Goal: Transaction & Acquisition: Purchase product/service

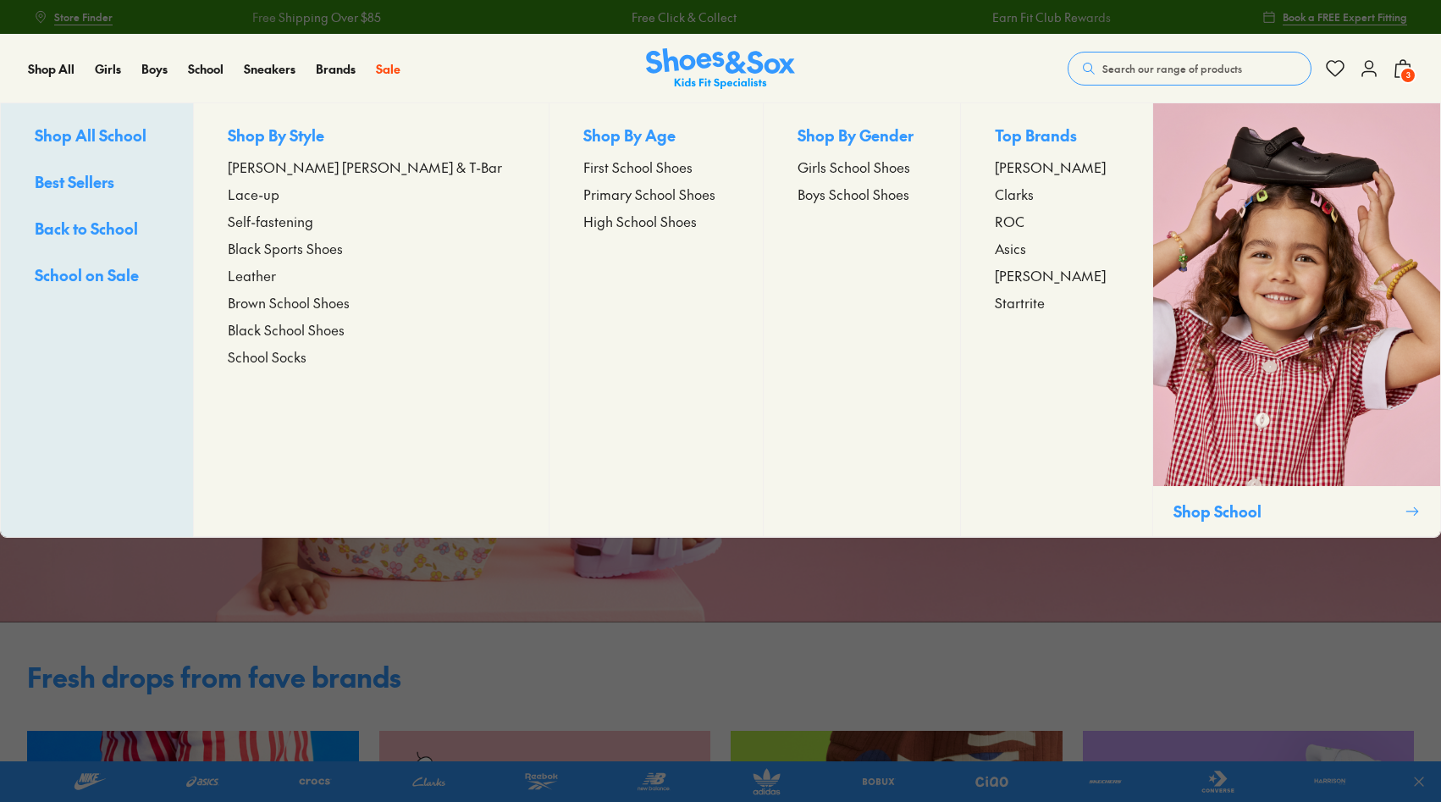
click at [113, 137] on span "Shop All School" at bounding box center [91, 134] width 112 height 21
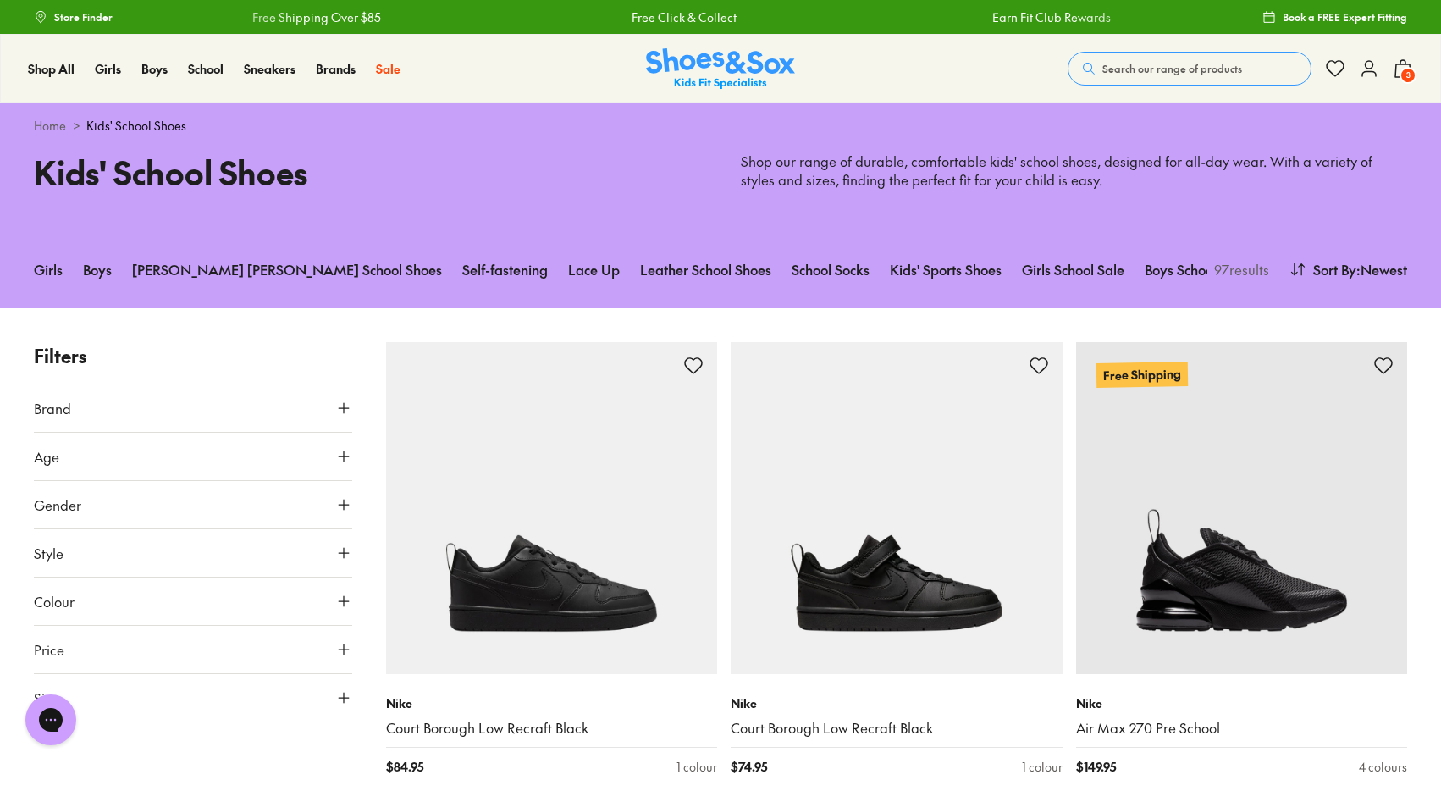
click at [175, 407] on button "Brand" at bounding box center [193, 407] width 318 height 47
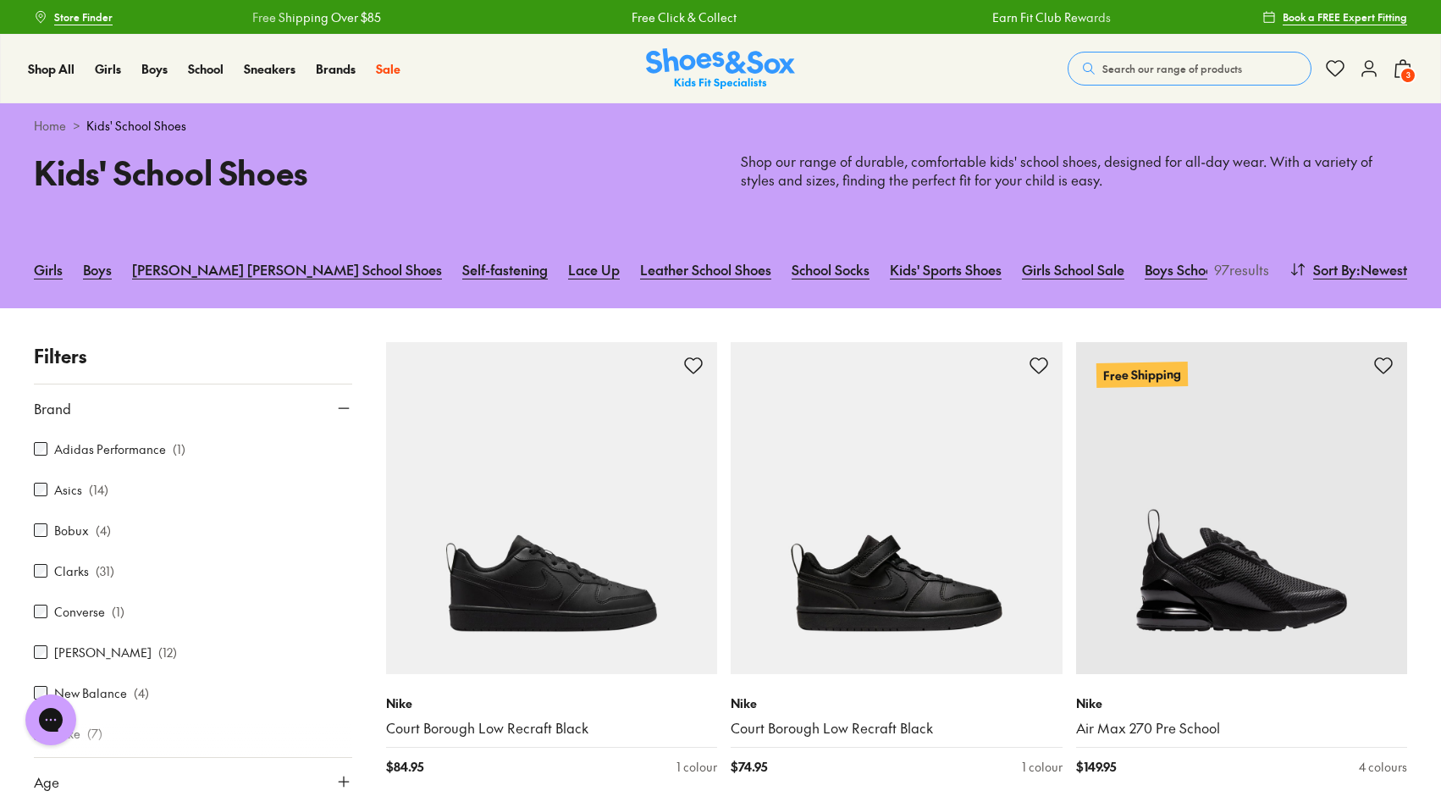
click at [80, 524] on label "Bobux" at bounding box center [71, 530] width 35 height 18
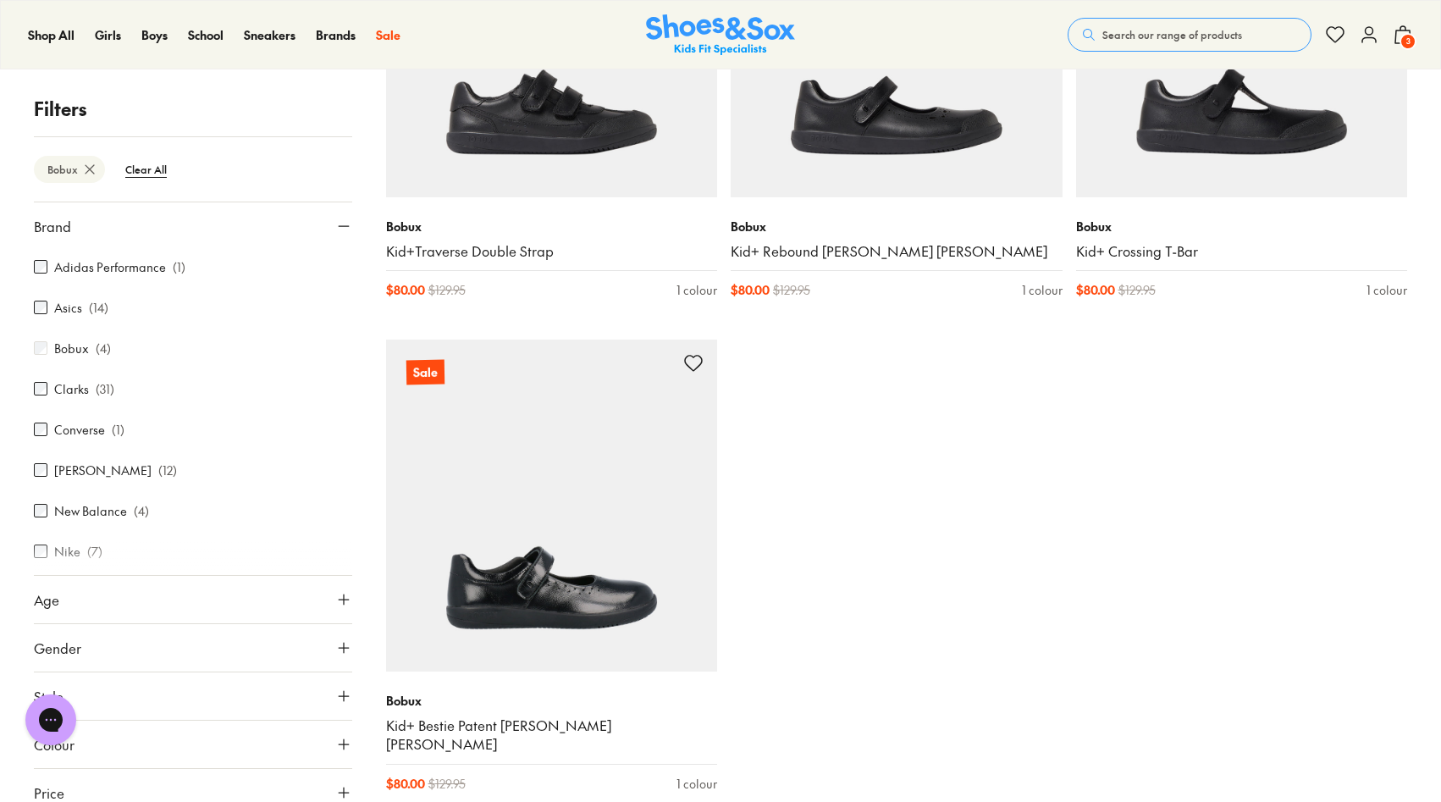
scroll to position [472, 0]
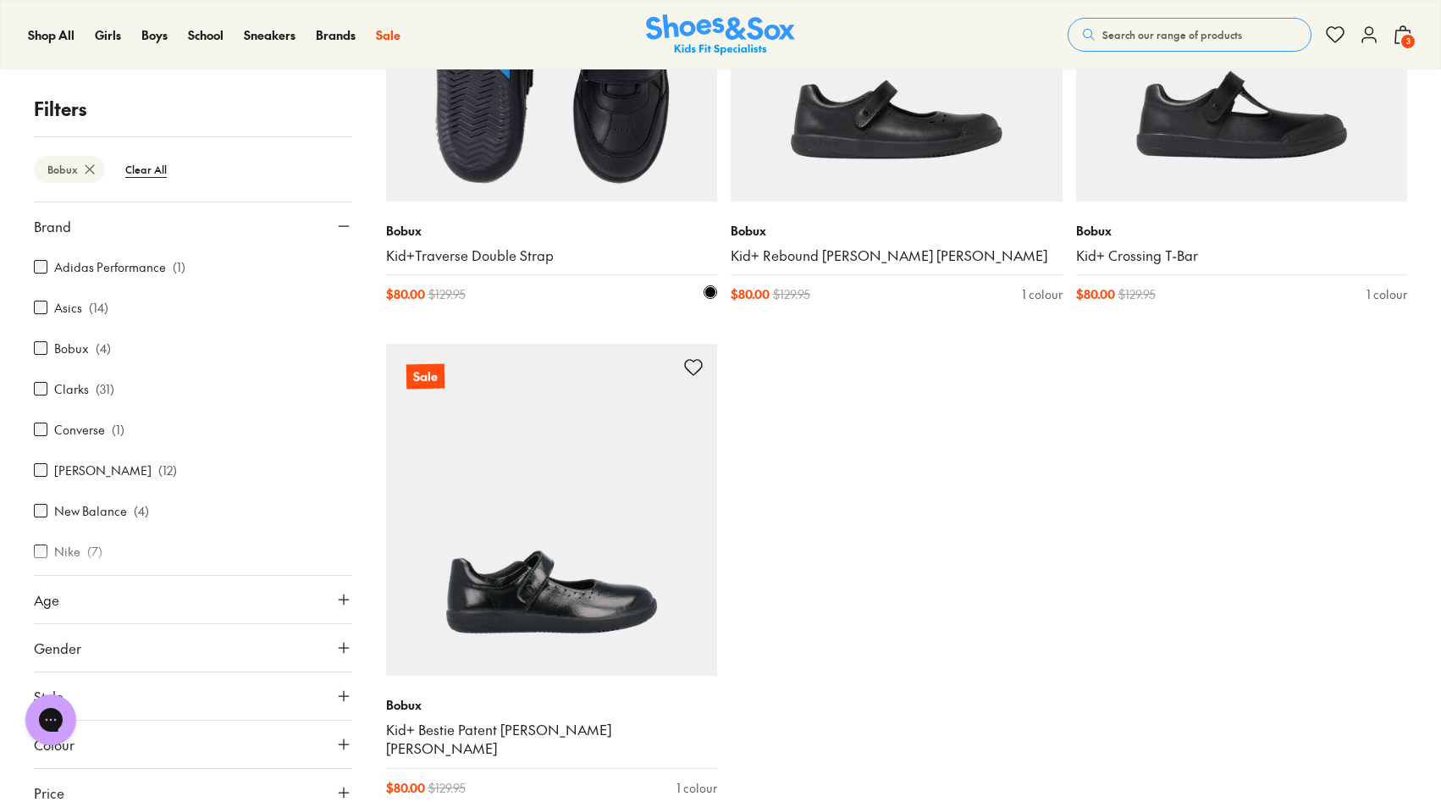
click at [553, 163] on img at bounding box center [552, 36] width 332 height 332
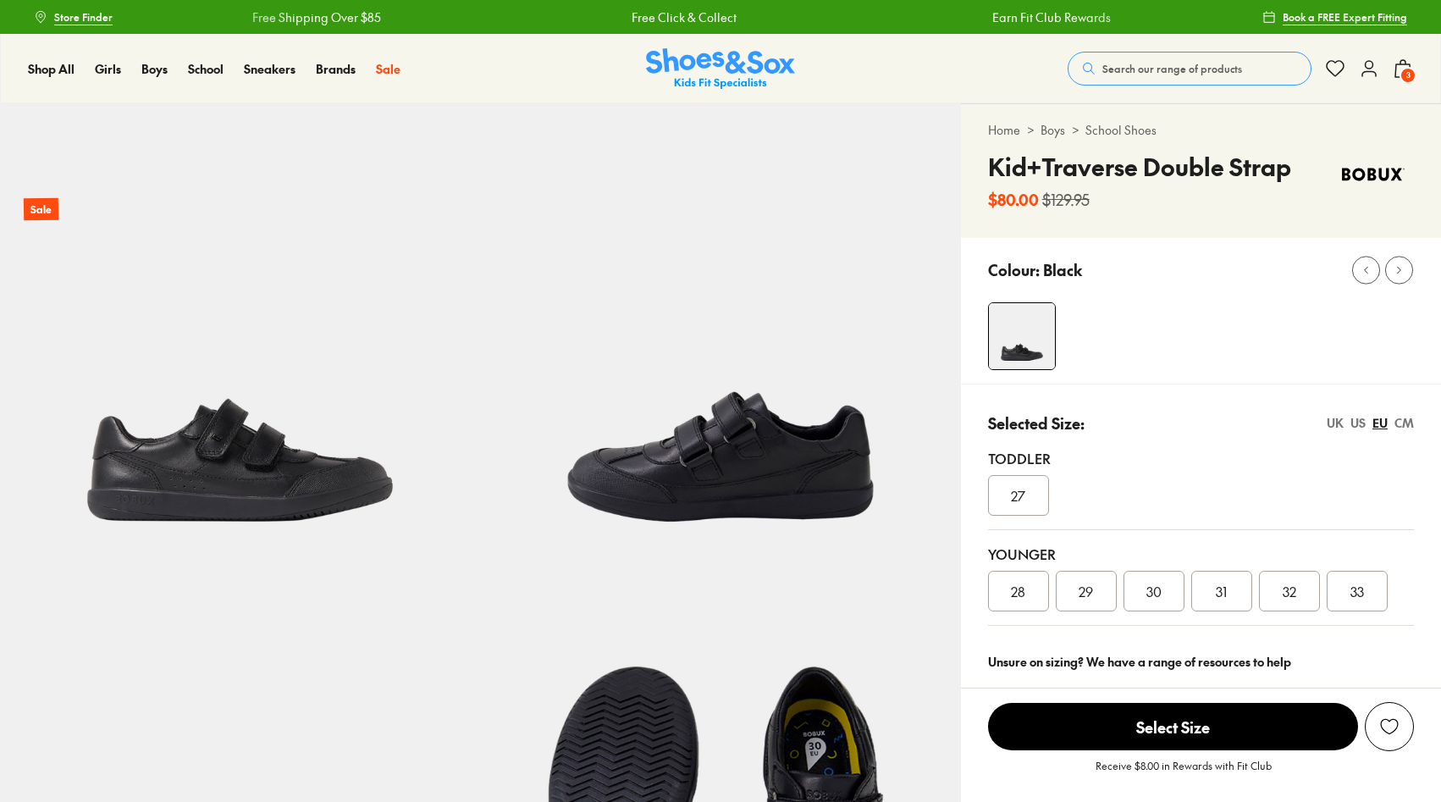
click at [1371, 72] on icon at bounding box center [1369, 68] width 20 height 20
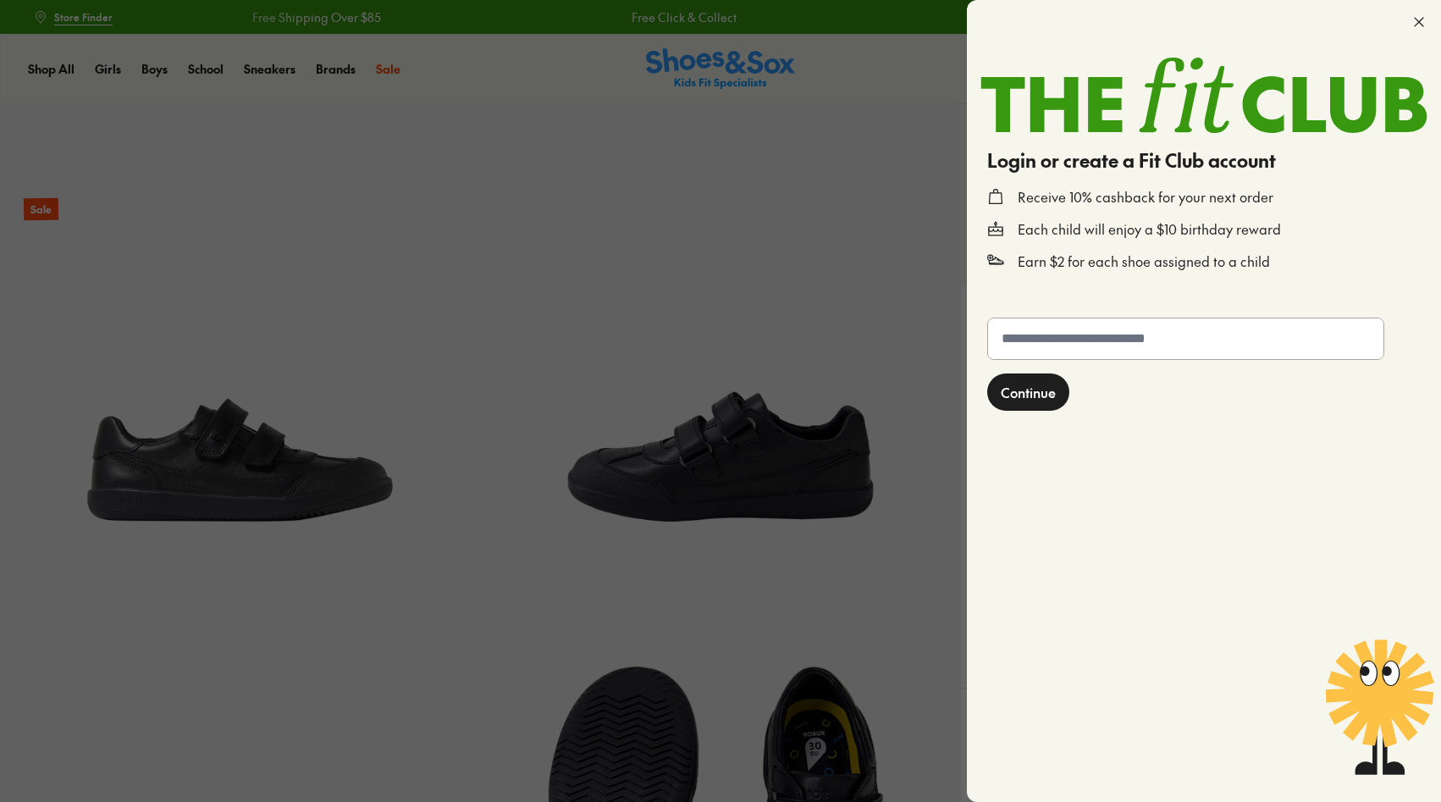
select select "*"
click at [1426, 15] on icon at bounding box center [1418, 22] width 17 height 17
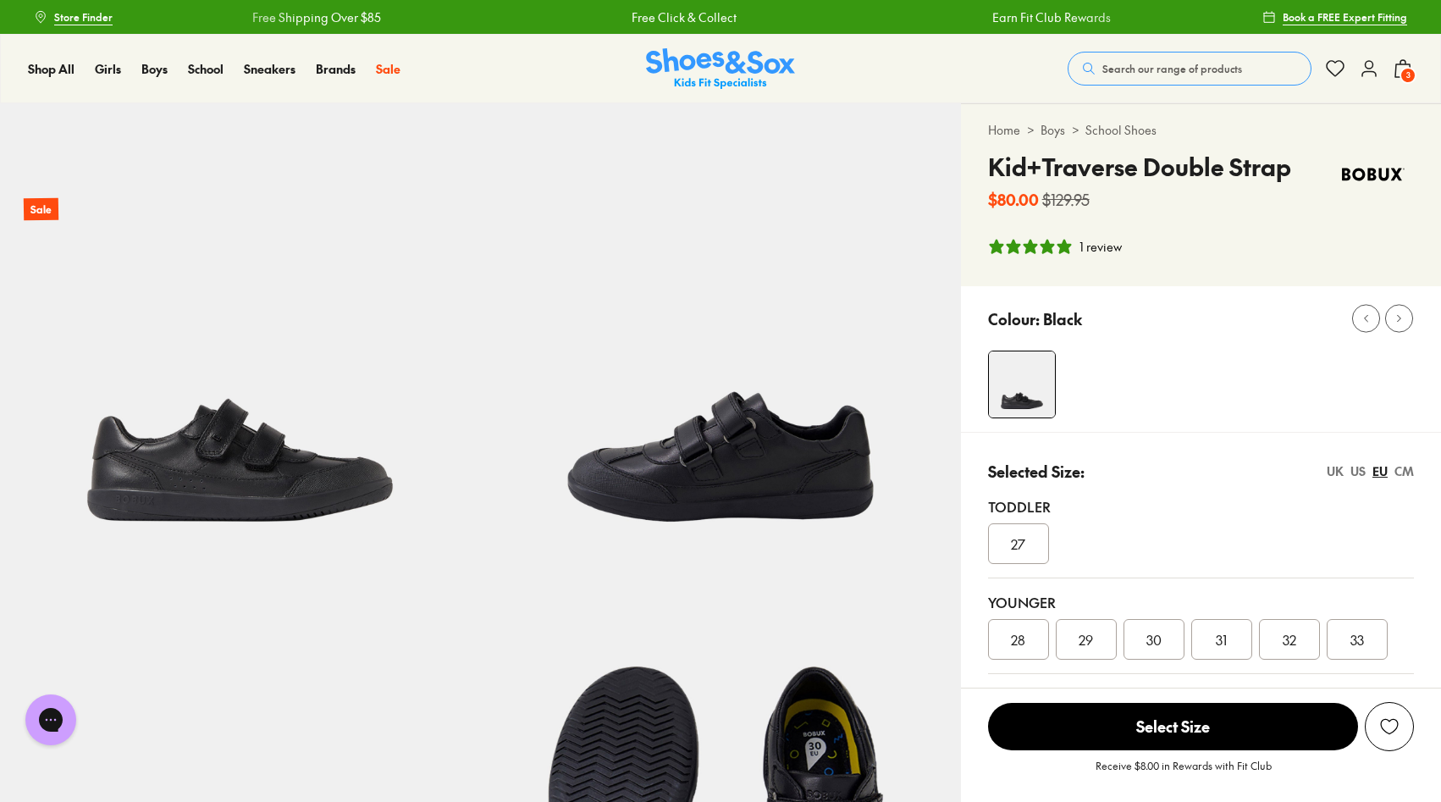
click at [1365, 68] on icon at bounding box center [1369, 68] width 20 height 20
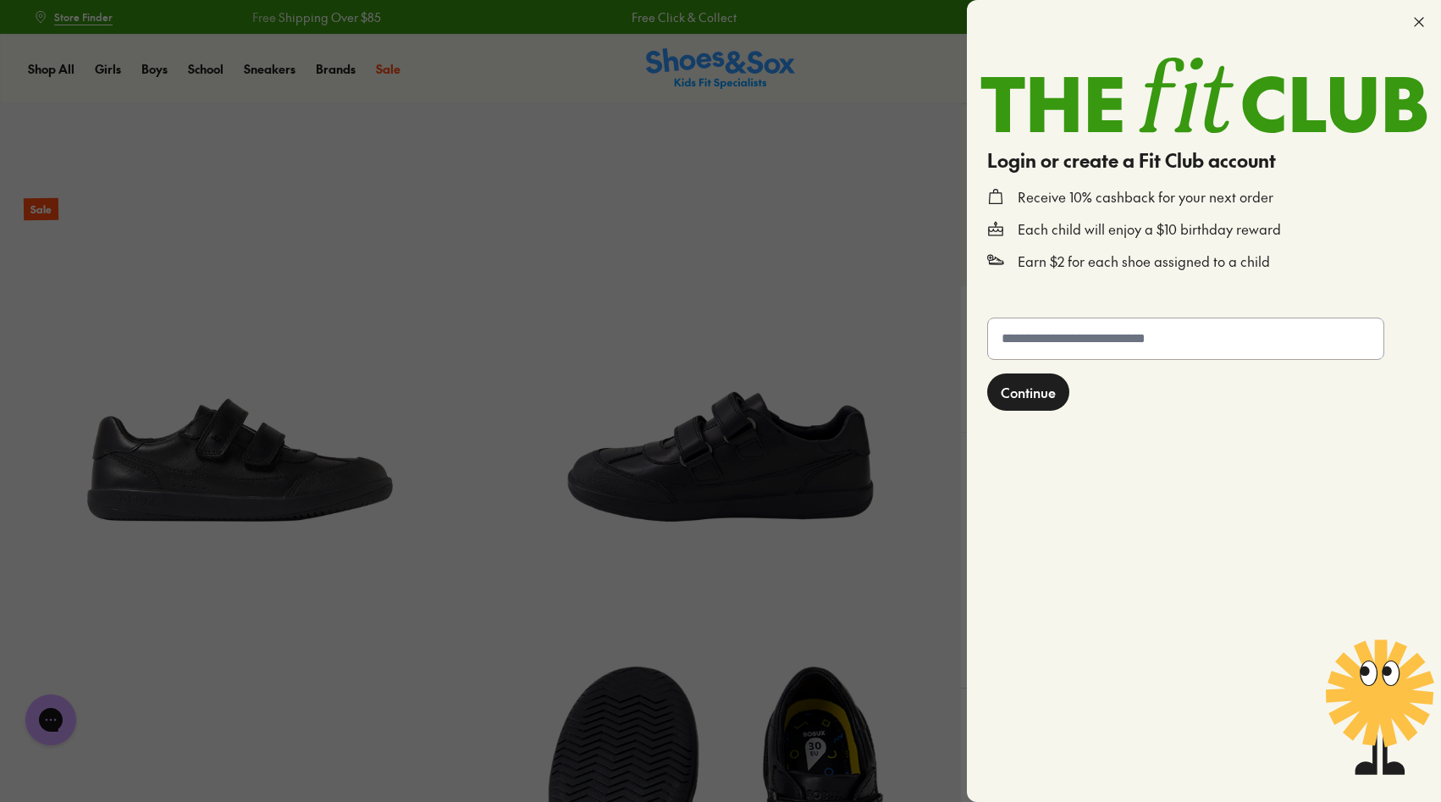
click at [1134, 334] on input "text" at bounding box center [1185, 338] width 395 height 41
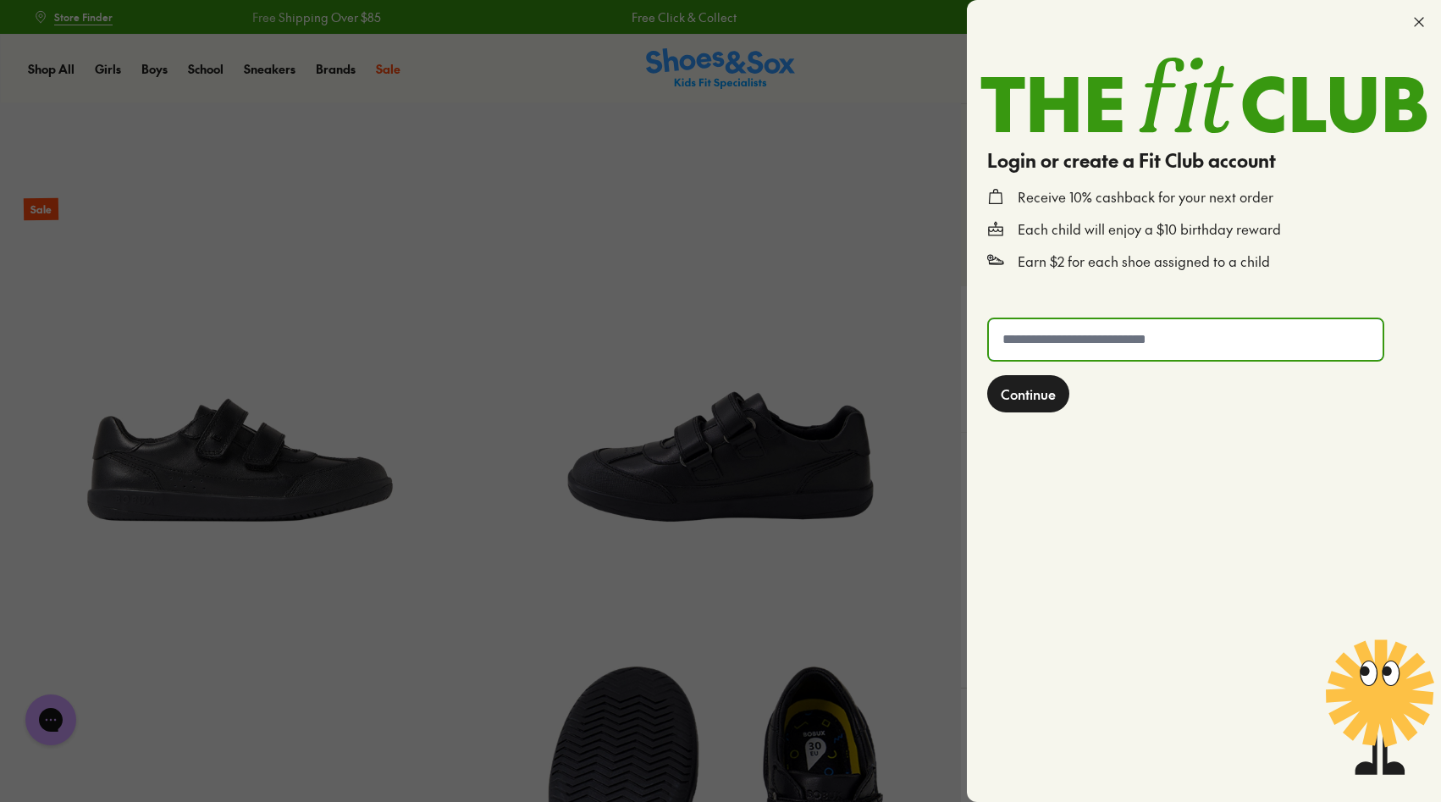
type input "**********"
click at [1036, 406] on button "Continue" at bounding box center [1028, 393] width 82 height 37
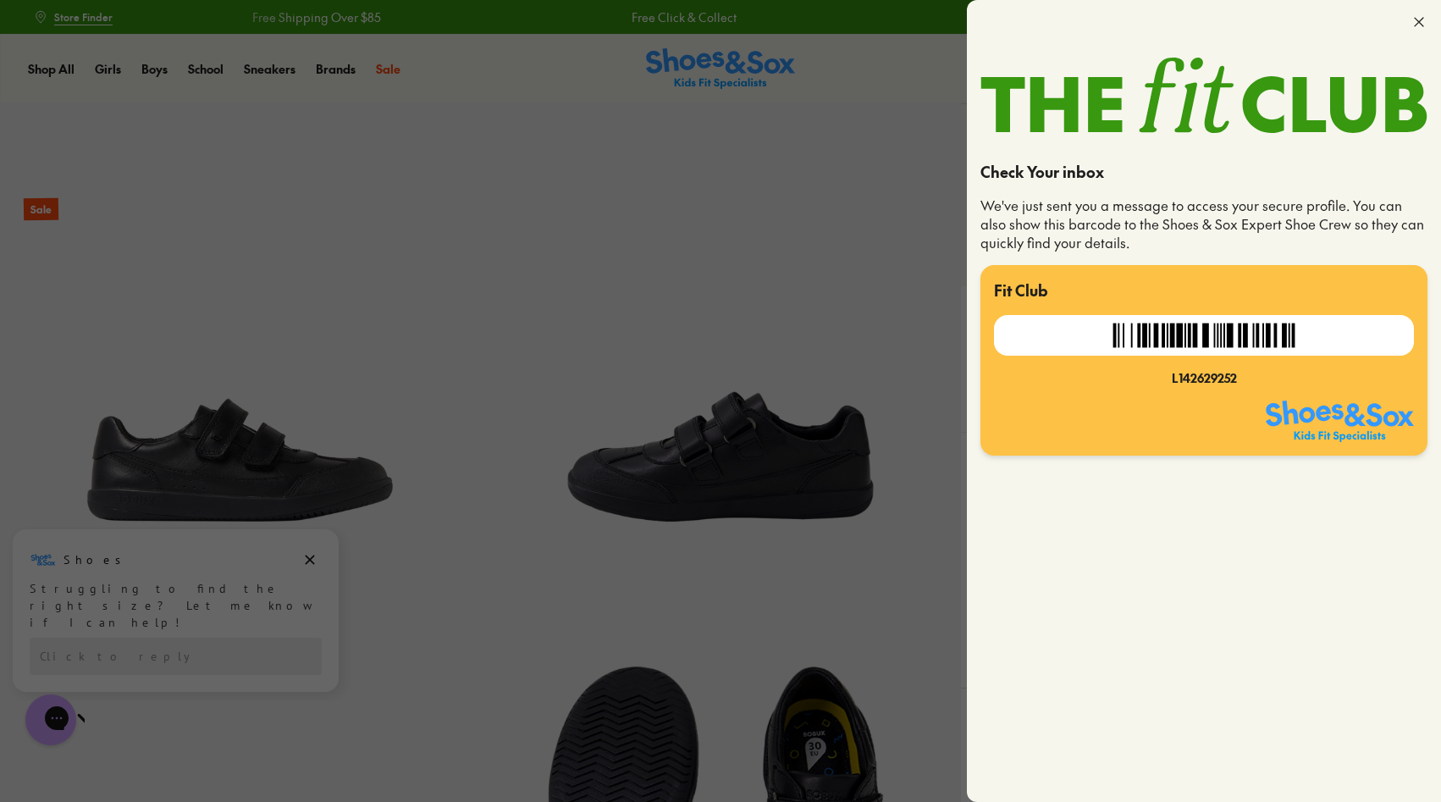
click at [1418, 19] on icon at bounding box center [1418, 22] width 17 height 17
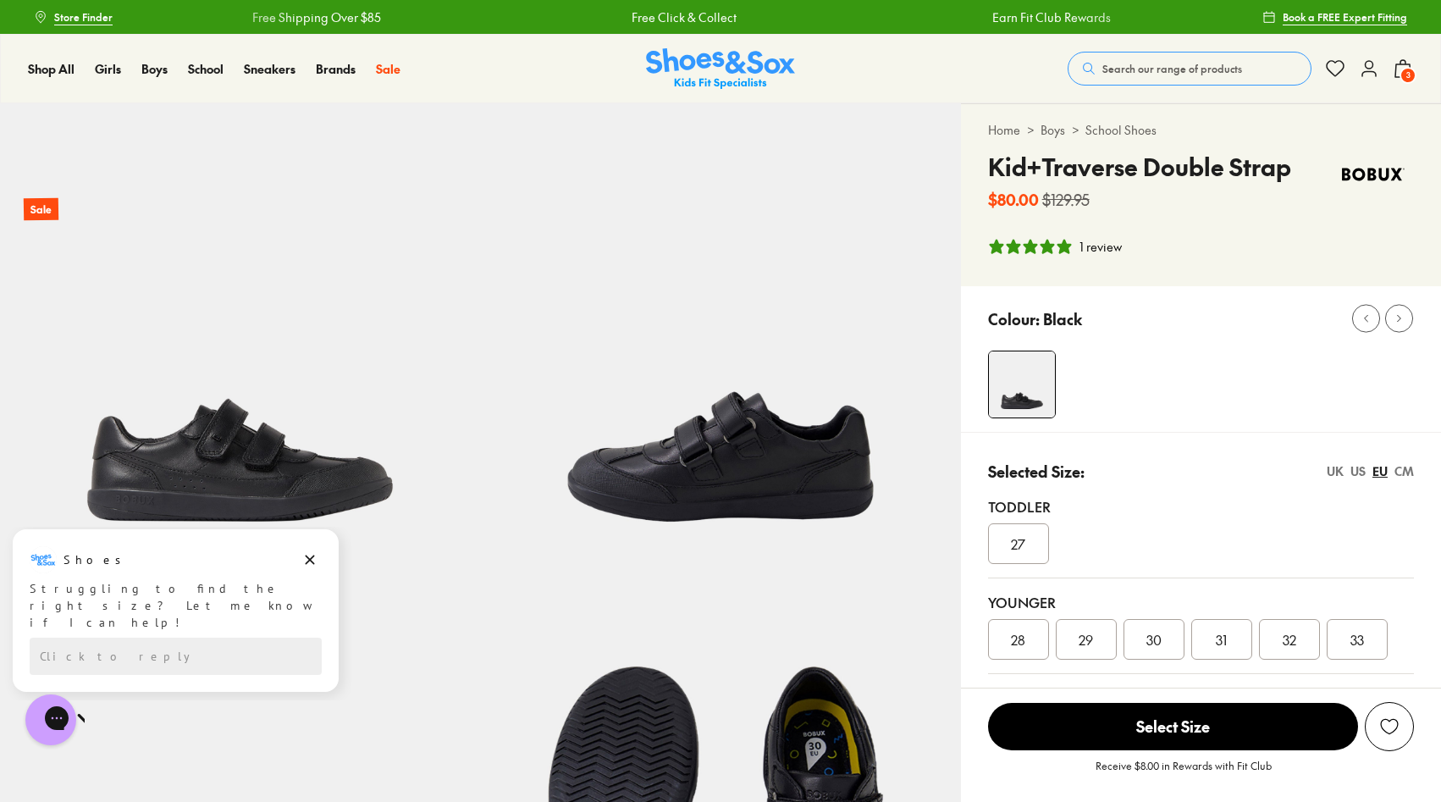
click at [1369, 66] on icon at bounding box center [1369, 68] width 20 height 20
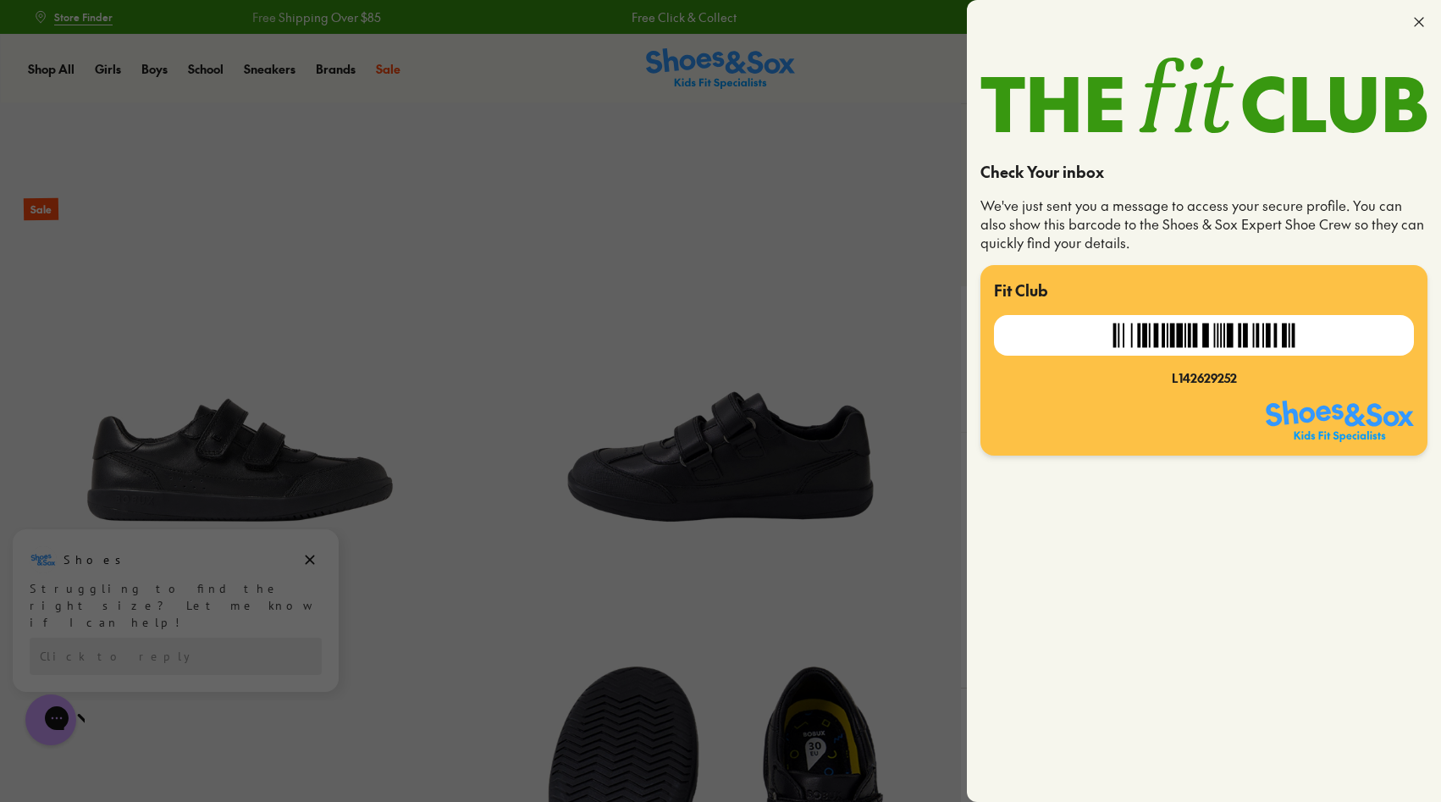
click at [1415, 30] on icon at bounding box center [1418, 22] width 17 height 17
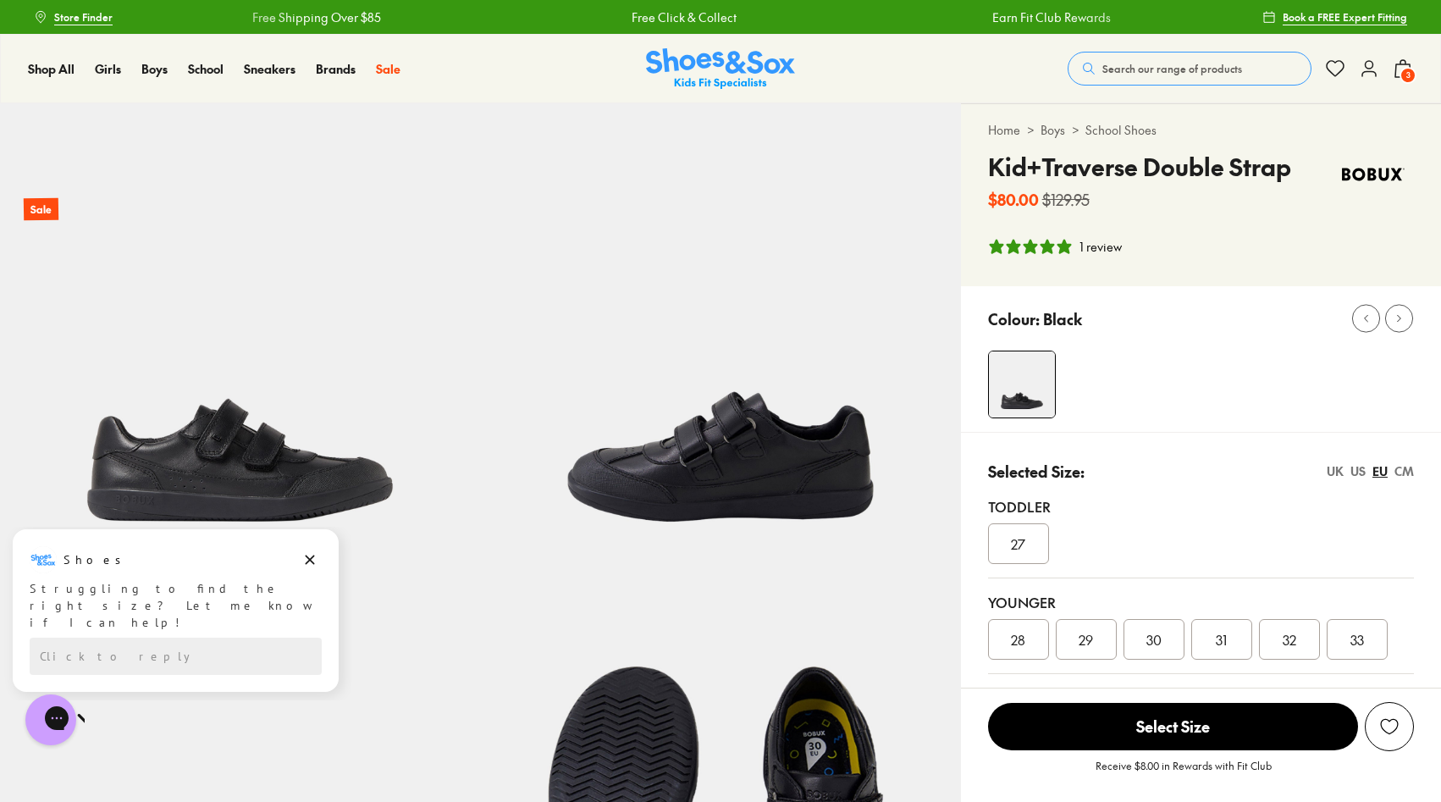
click at [1404, 63] on use at bounding box center [1402, 68] width 15 height 17
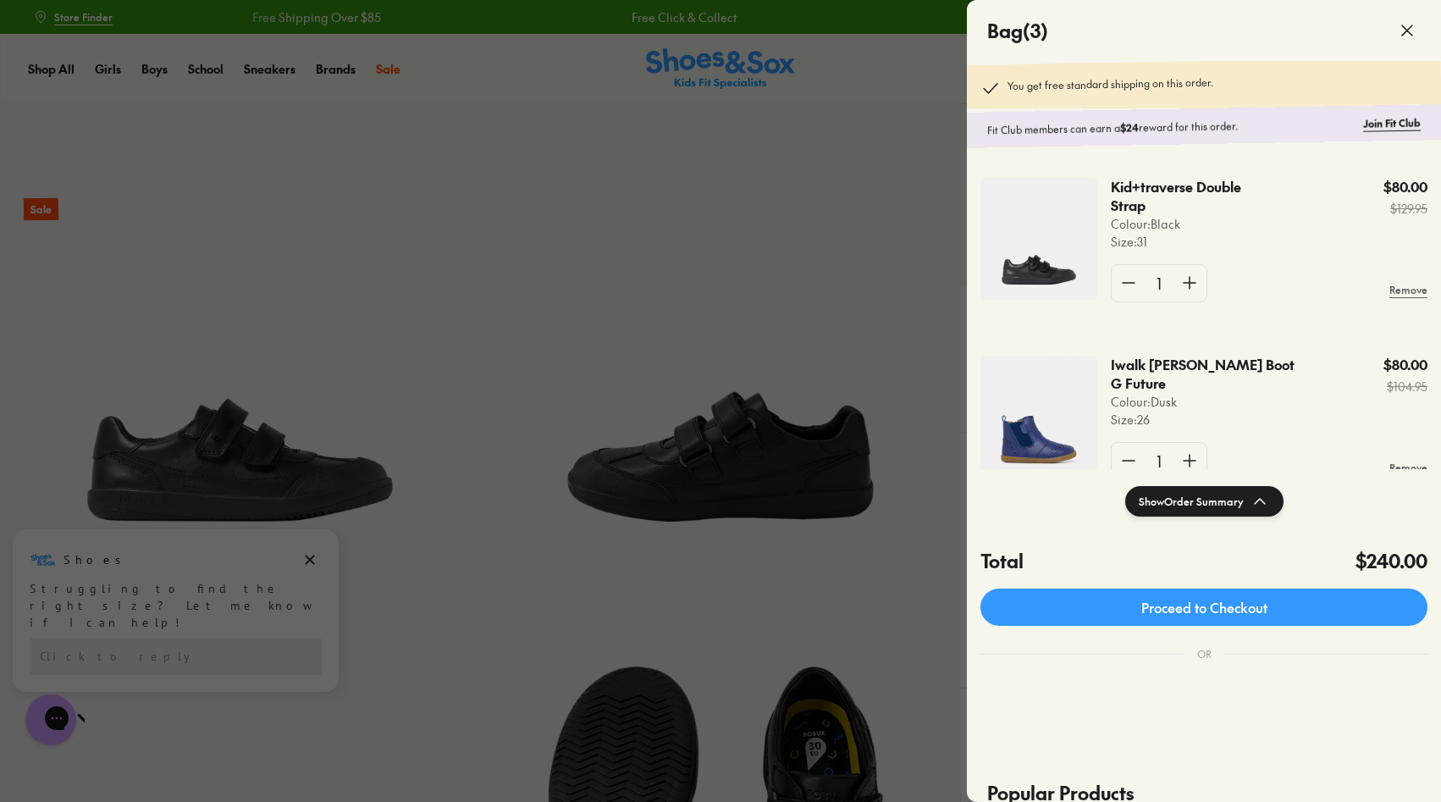
click at [775, 231] on div at bounding box center [720, 401] width 1441 height 802
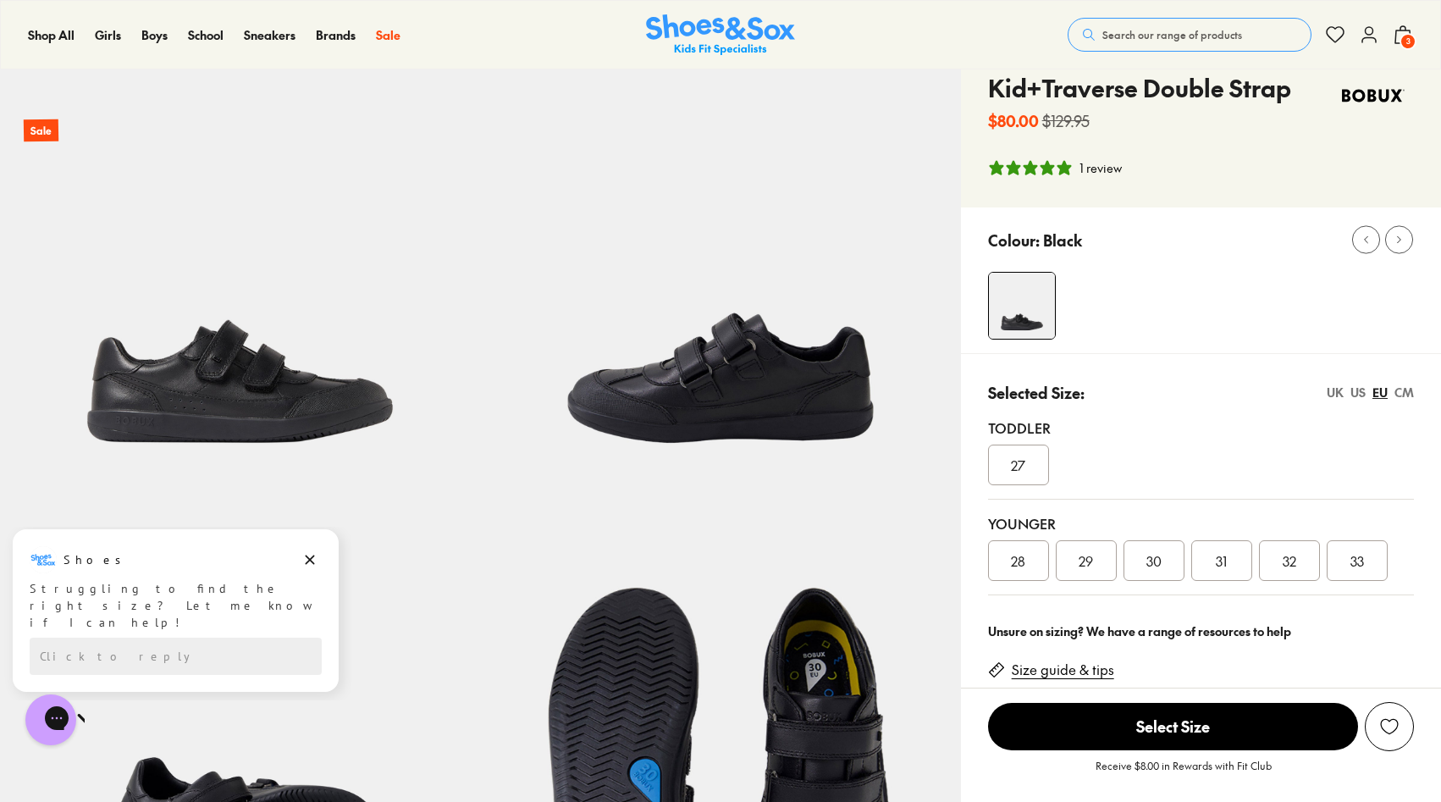
scroll to position [102, 0]
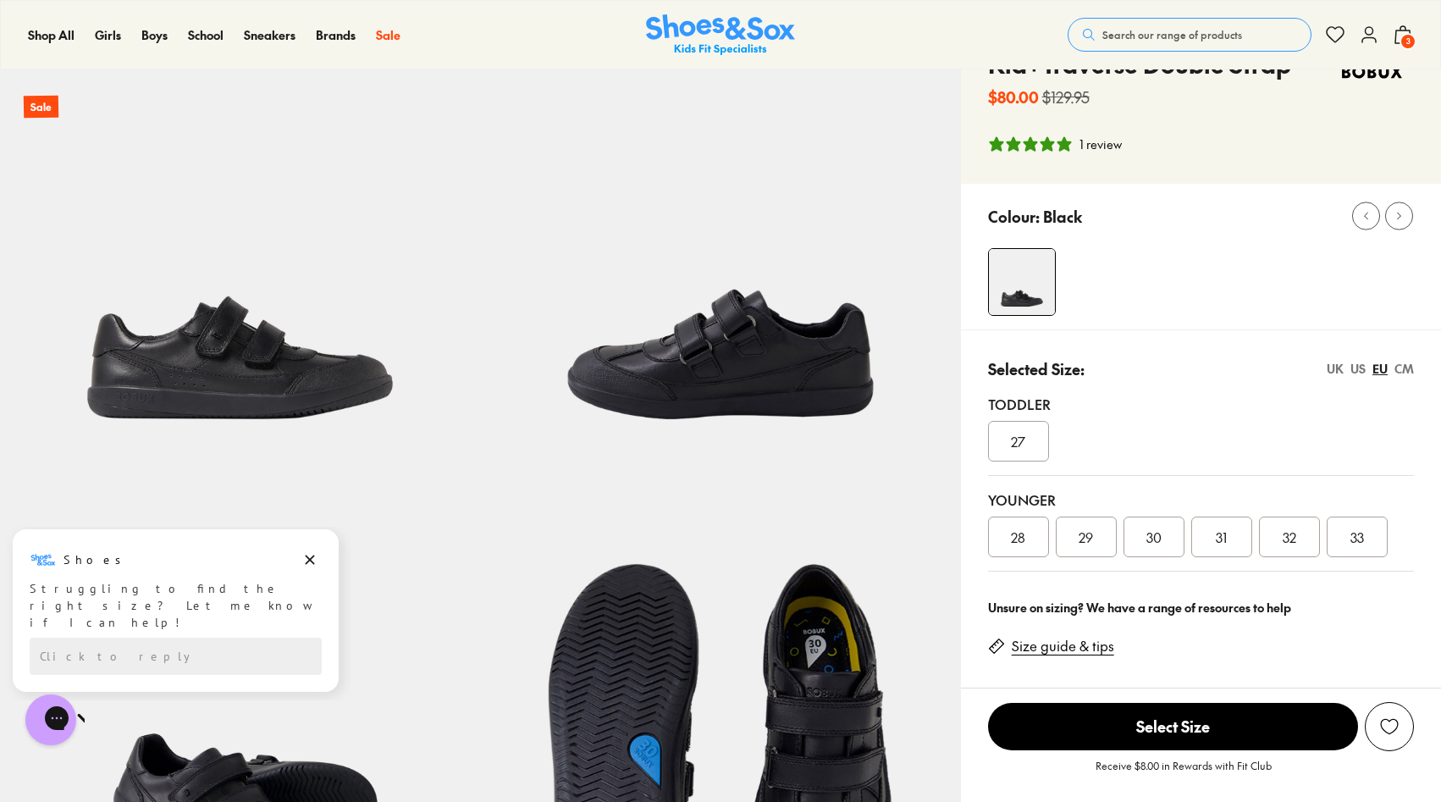
click at [1305, 541] on div "32" at bounding box center [1289, 536] width 61 height 41
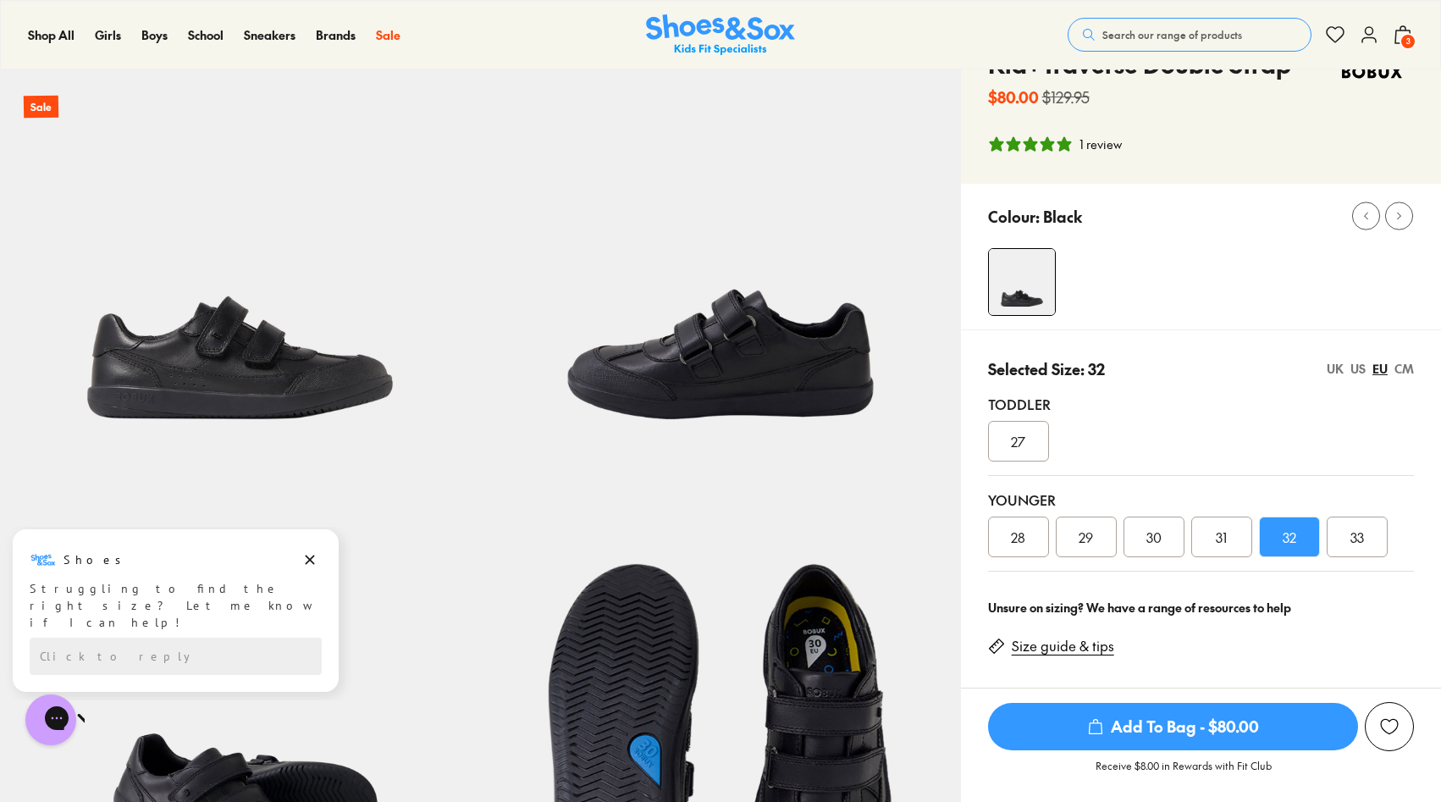
click at [1231, 721] on span "Add To Bag - $80.00" at bounding box center [1173, 726] width 370 height 47
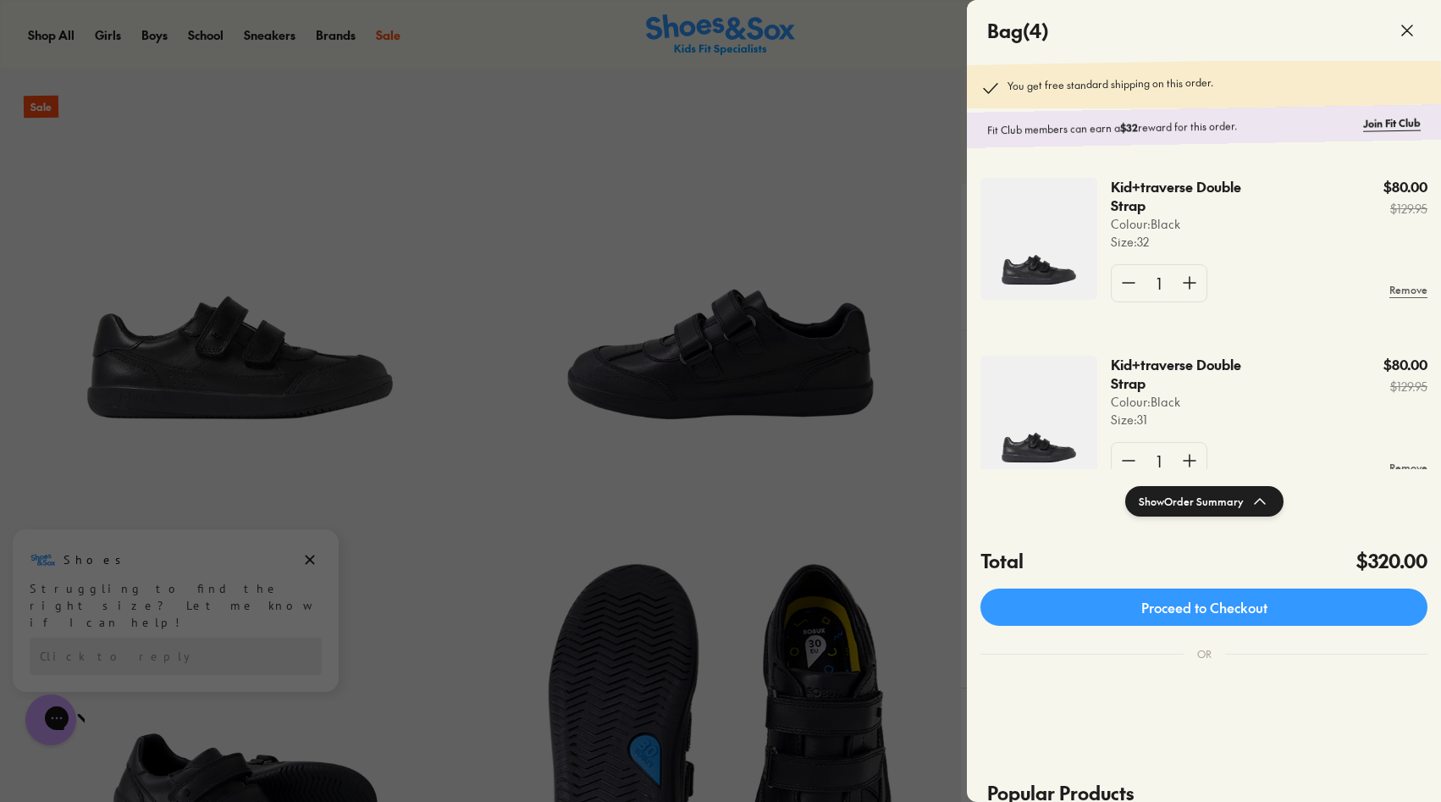
click at [1402, 25] on use at bounding box center [1407, 30] width 10 height 10
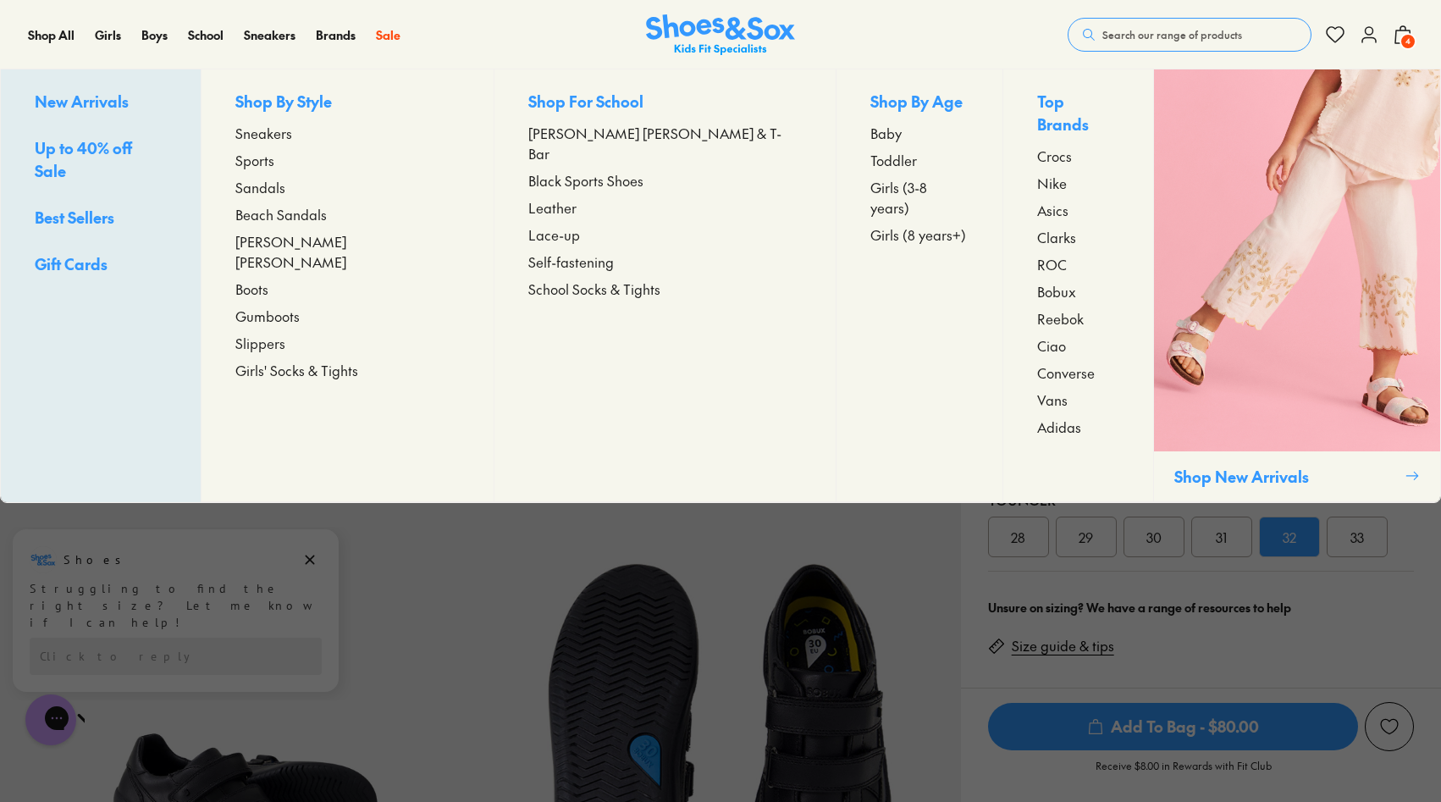
click at [106, 152] on span "Up to 40% off Sale" at bounding box center [83, 159] width 97 height 44
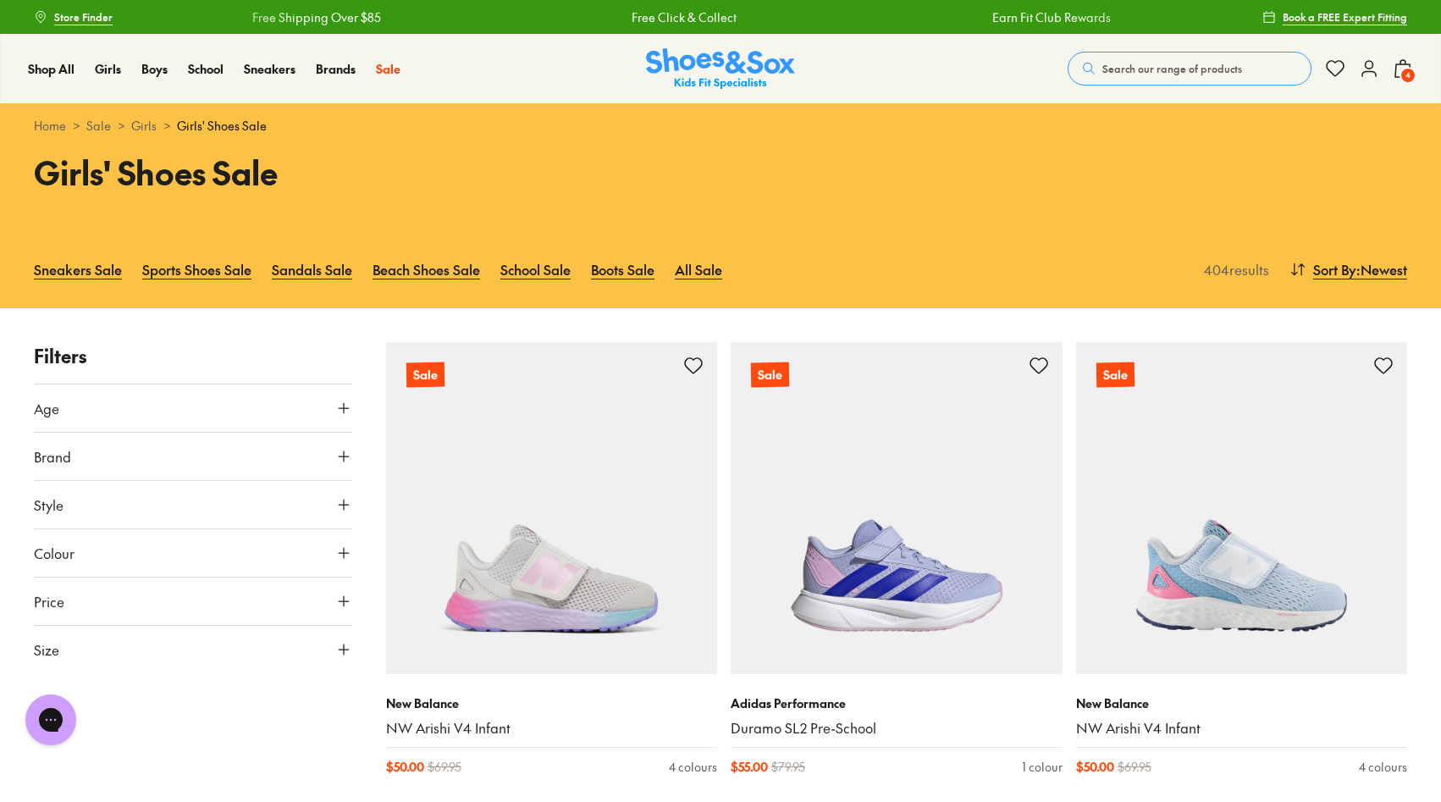
click at [65, 450] on span "Brand" at bounding box center [52, 456] width 37 height 20
click at [79, 495] on label "Bobux" at bounding box center [71, 496] width 35 height 18
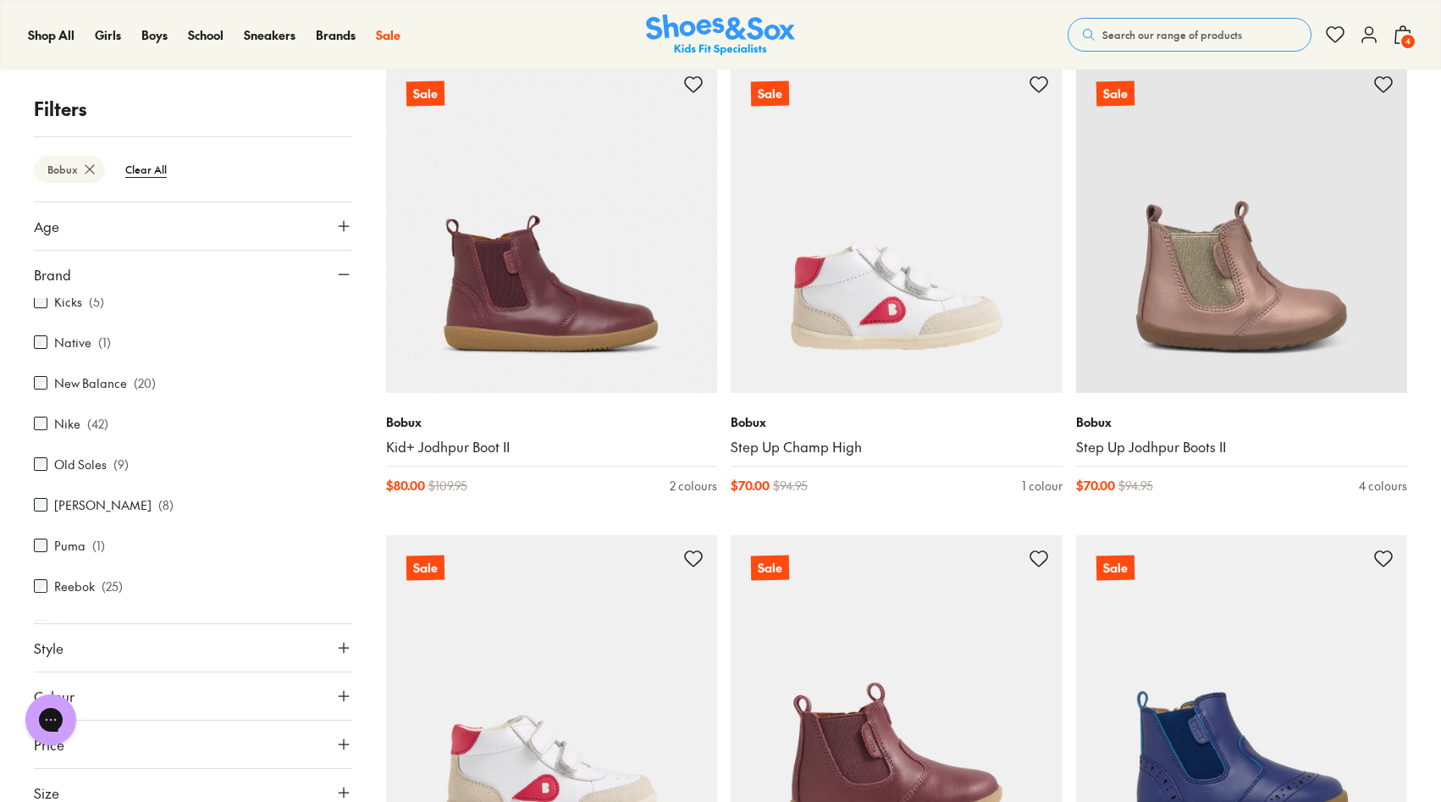
scroll to position [570, 0]
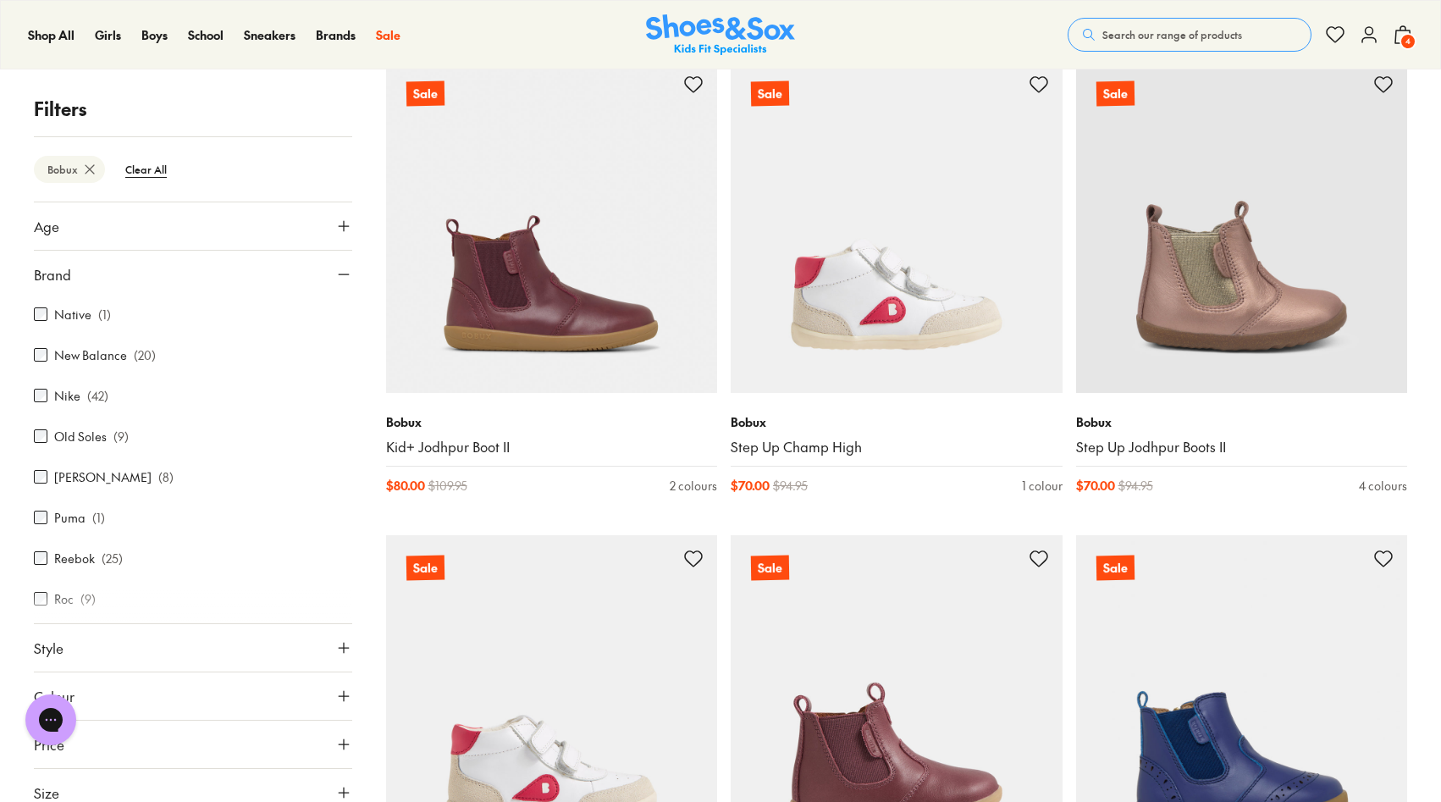
click at [339, 274] on use at bounding box center [344, 274] width 10 height 0
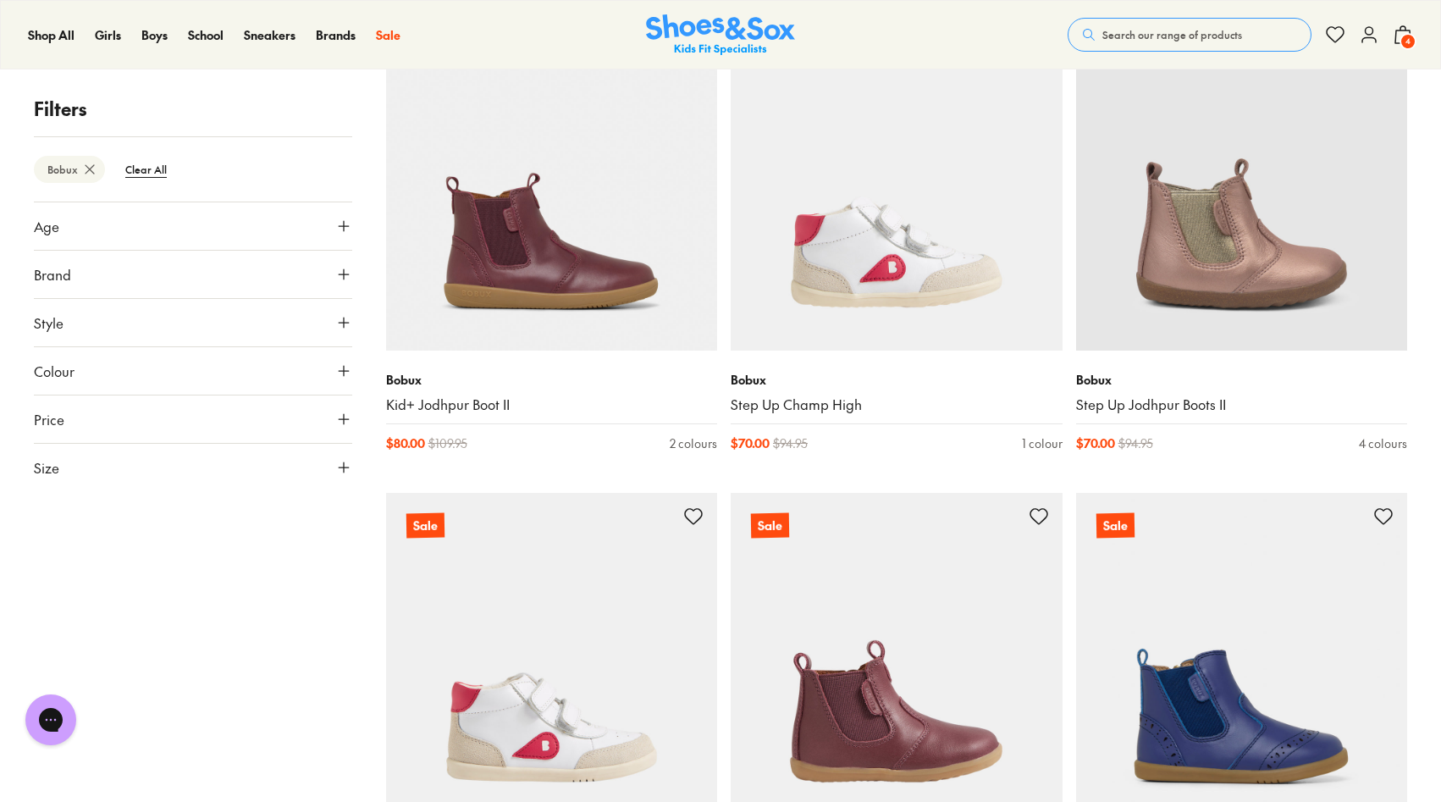
scroll to position [335, 0]
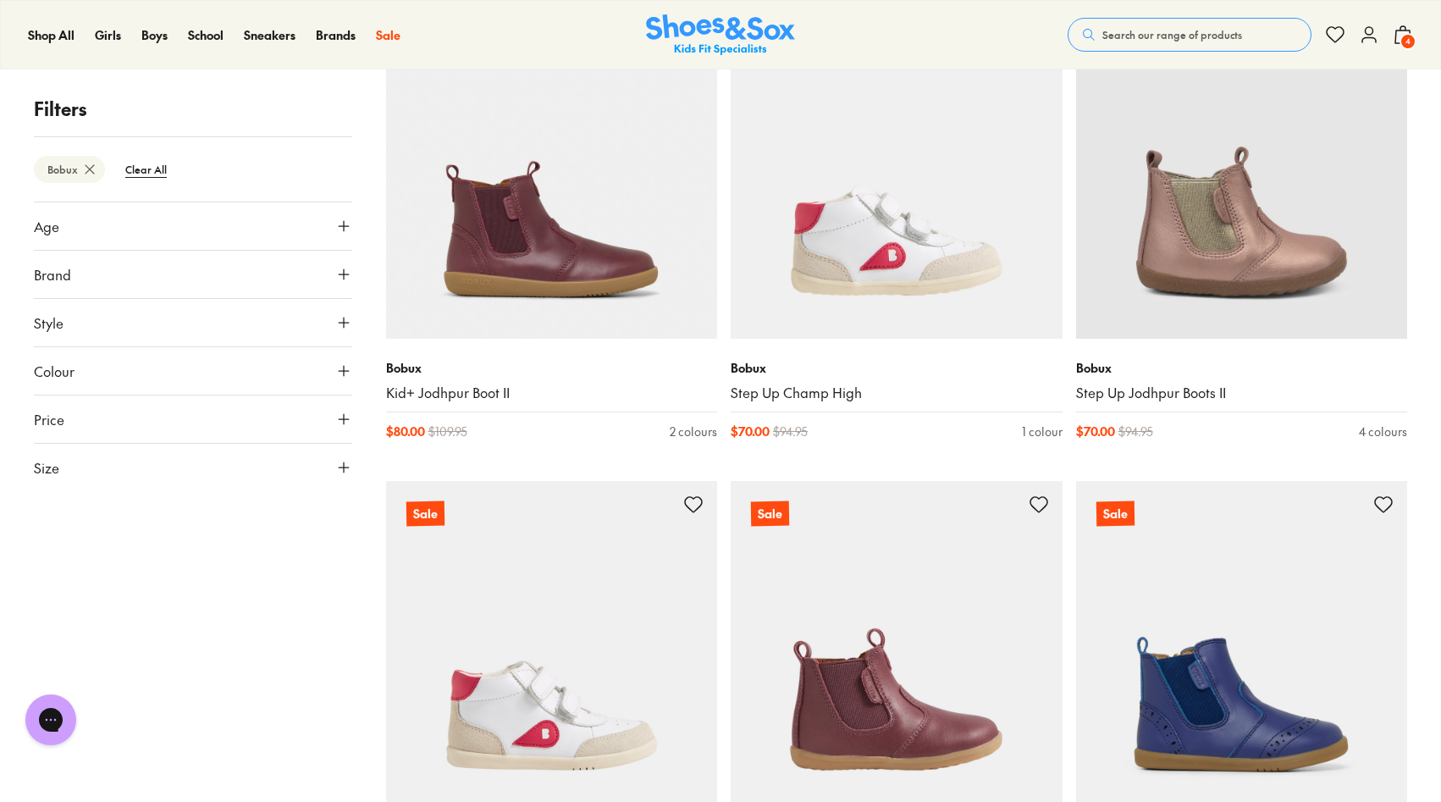
click at [348, 472] on icon at bounding box center [343, 467] width 17 height 17
click at [278, 539] on button "25" at bounding box center [305, 519] width 54 height 41
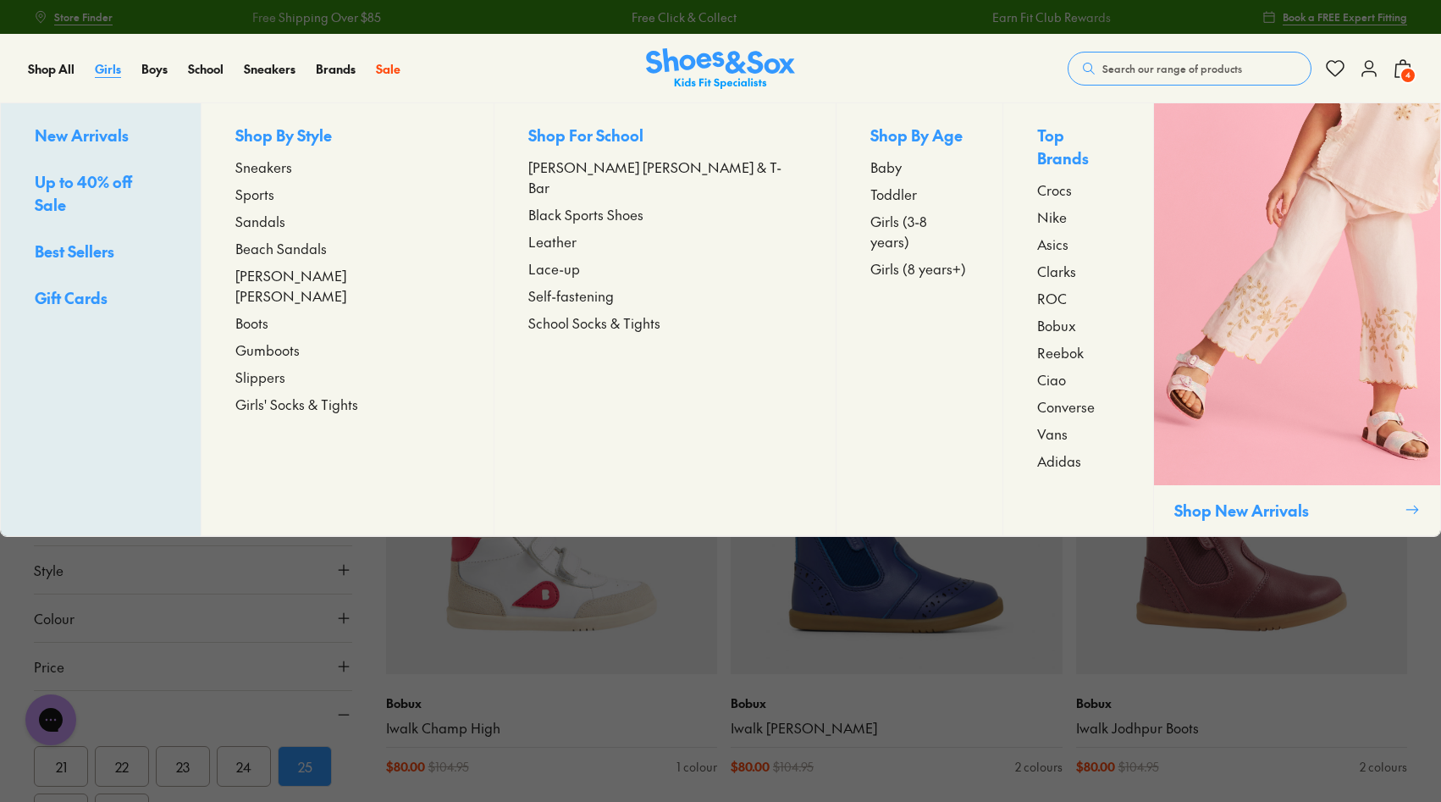
click at [100, 63] on span "Girls" at bounding box center [108, 68] width 26 height 17
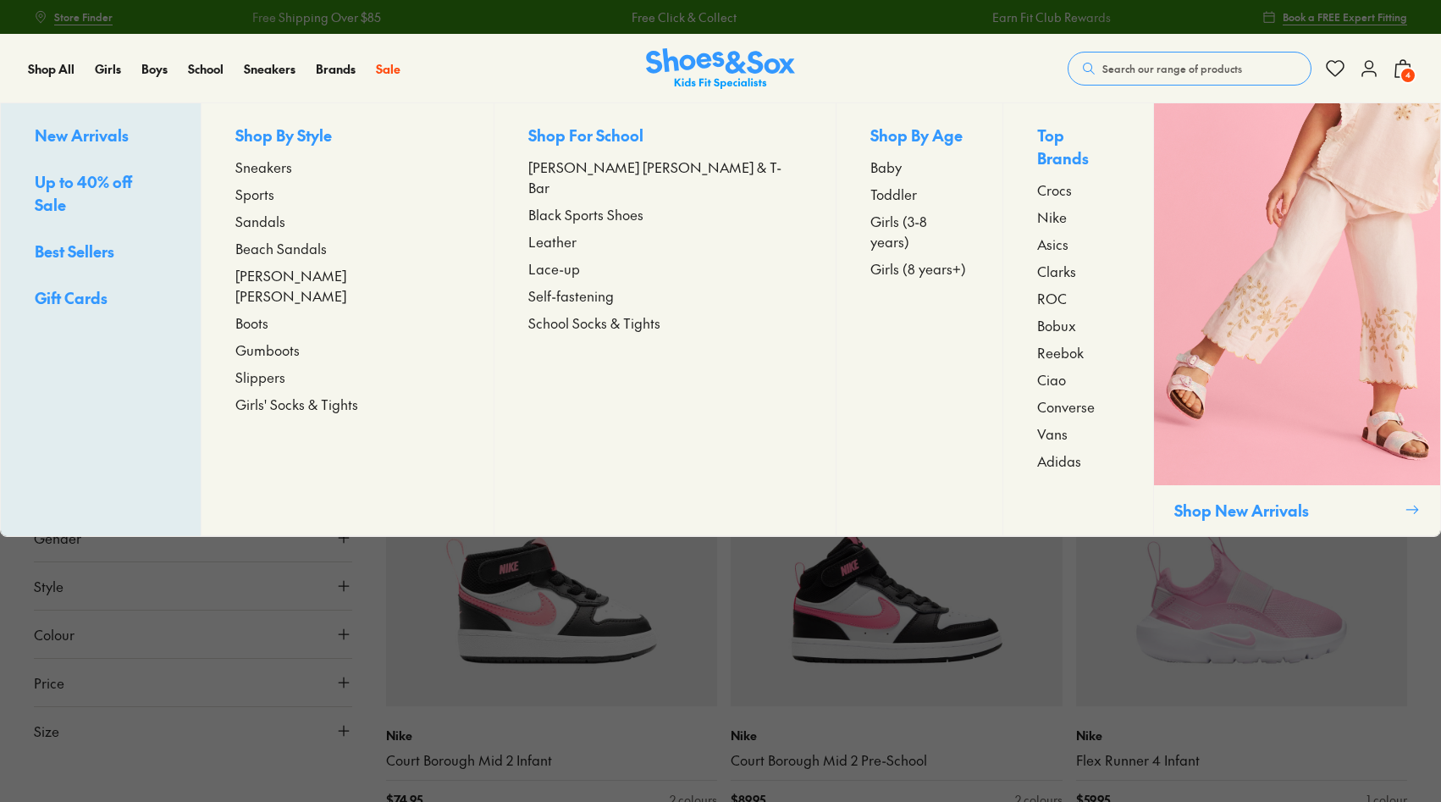
click at [91, 135] on span "New Arrivals" at bounding box center [82, 134] width 94 height 21
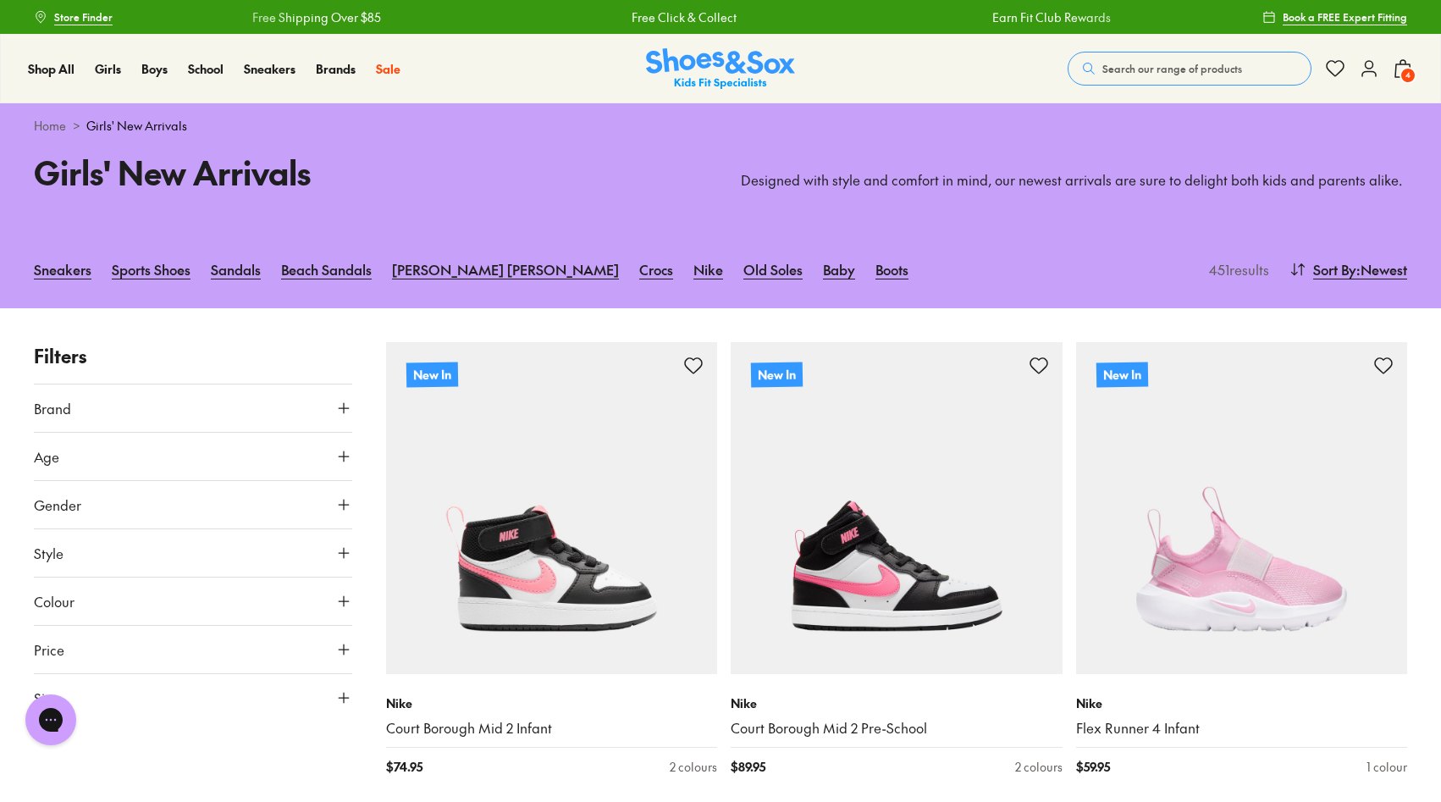
click at [124, 402] on button "Brand" at bounding box center [193, 407] width 318 height 47
click at [78, 632] on label "Clarks" at bounding box center [71, 628] width 35 height 18
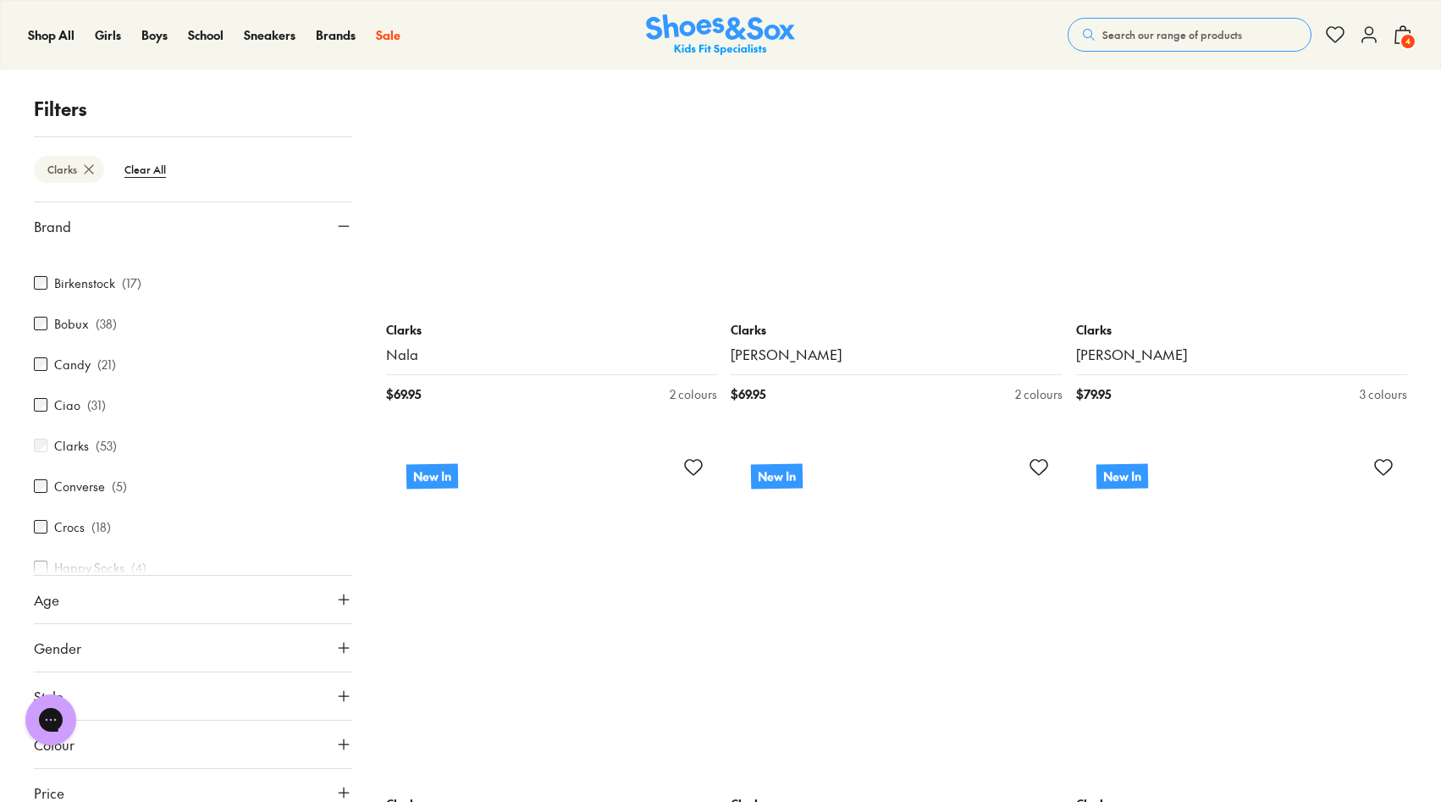
scroll to position [852, 0]
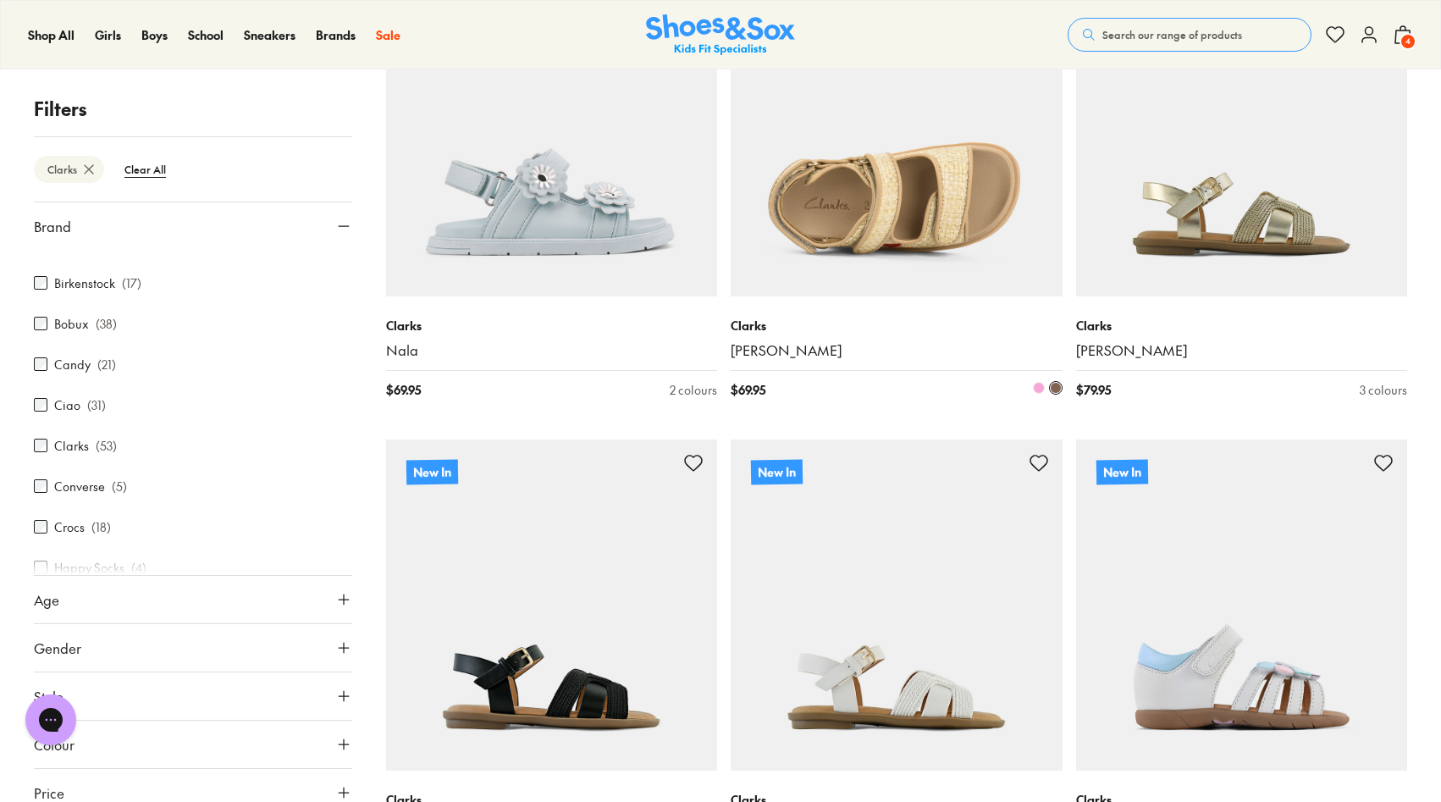
click at [954, 185] on img at bounding box center [897, 130] width 332 height 332
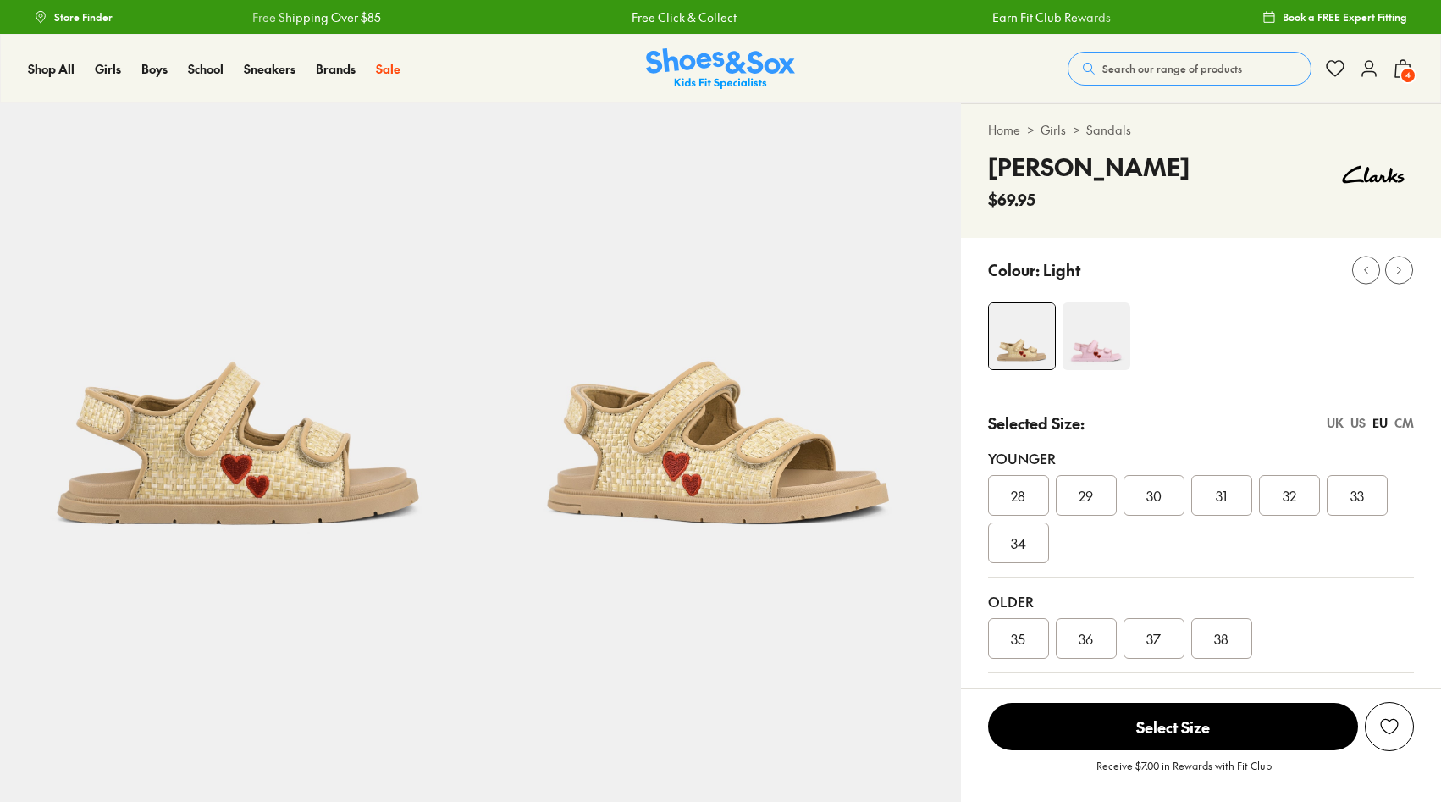
select select "*"
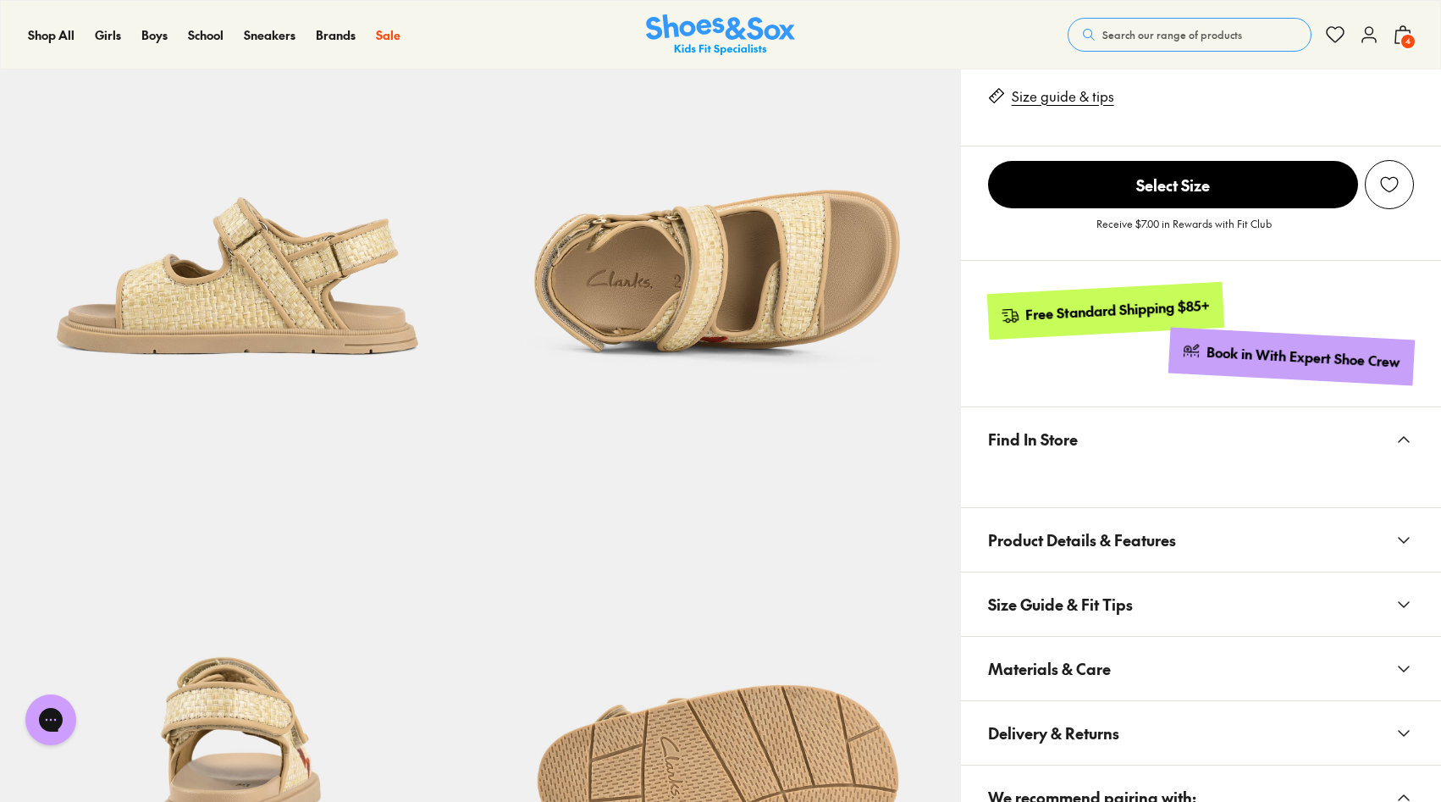
scroll to position [750, 0]
